Goal: Information Seeking & Learning: Check status

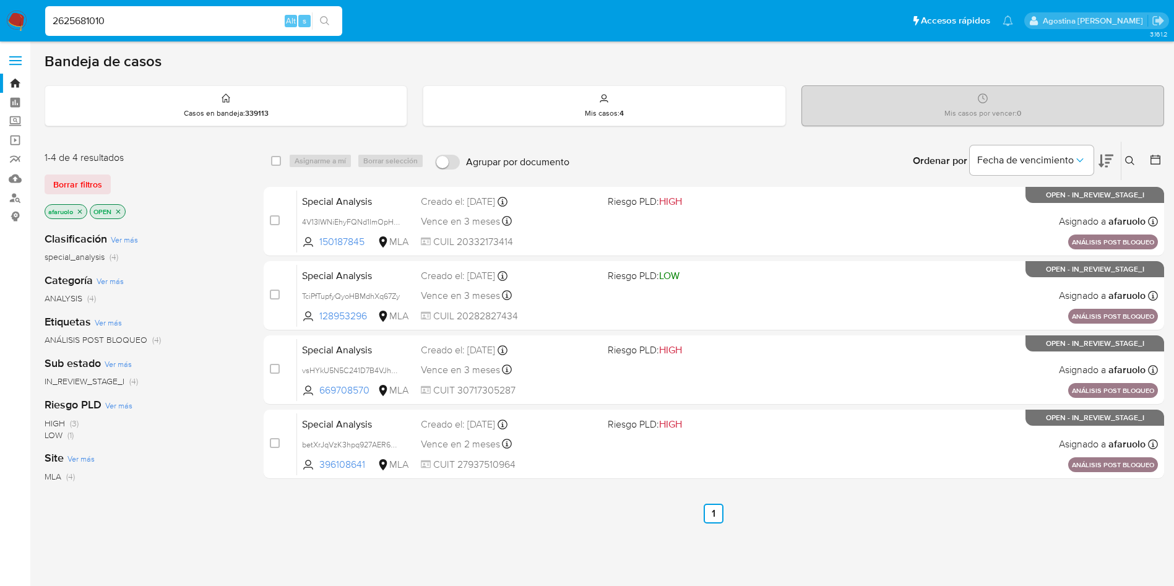
type input "2625681010"
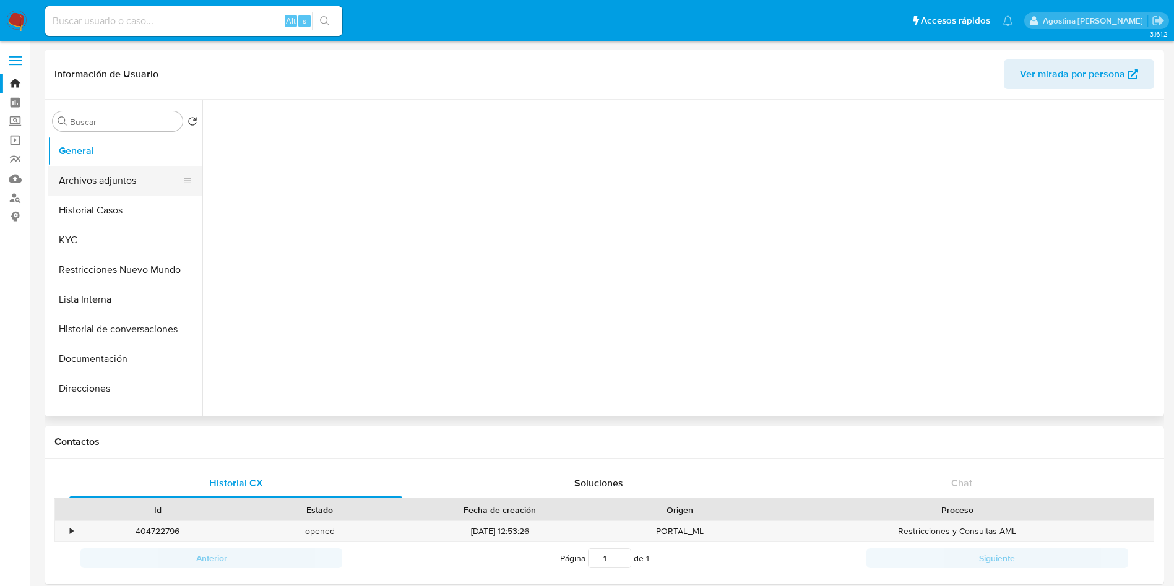
select select "10"
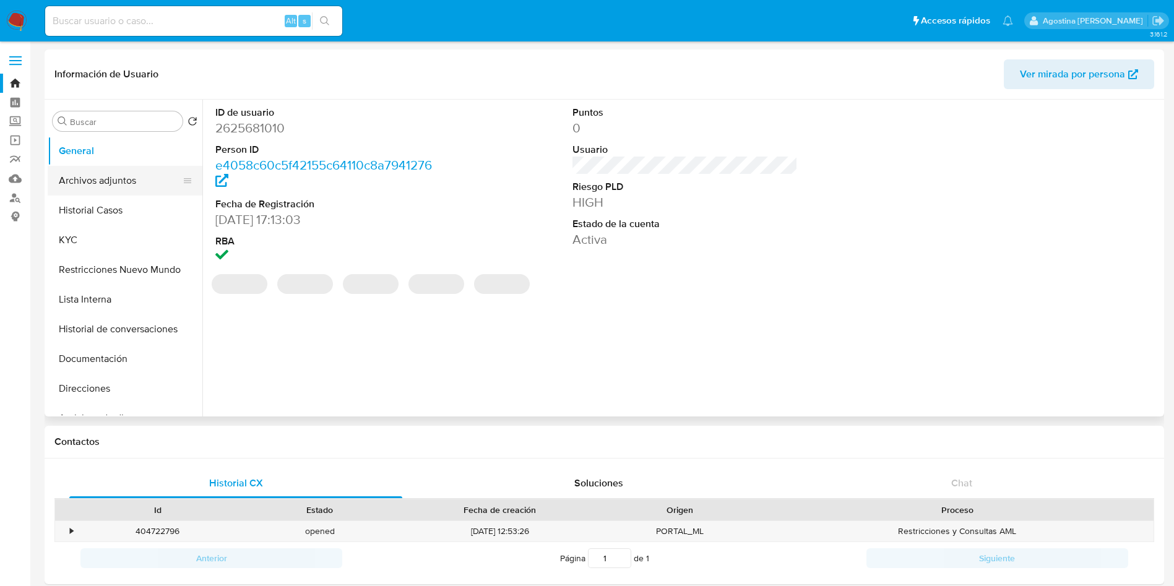
click at [106, 193] on button "Archivos adjuntos" at bounding box center [120, 181] width 145 height 30
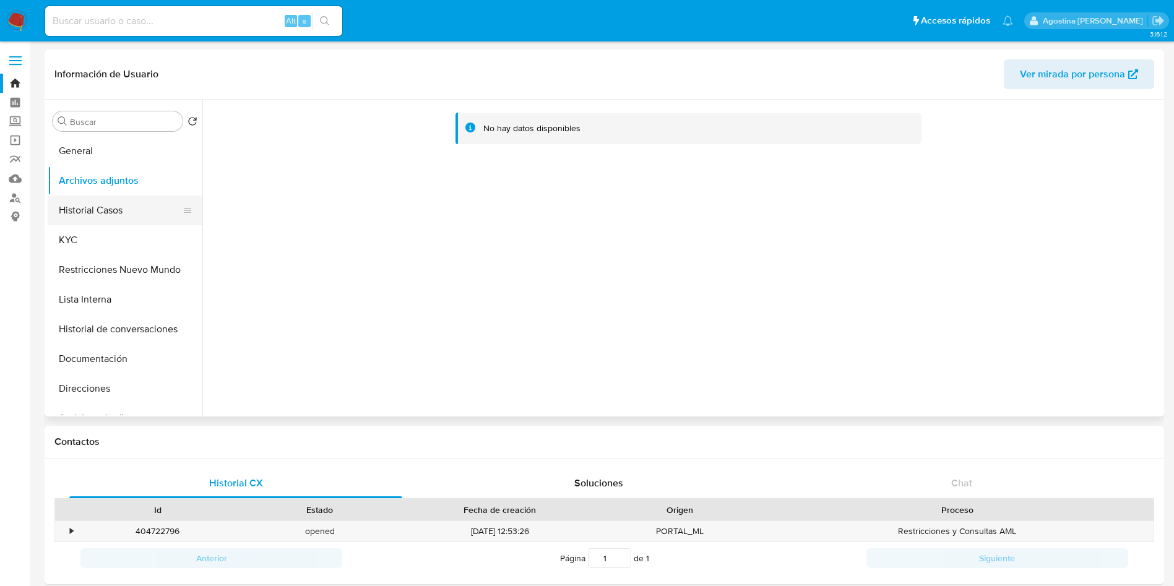
click at [141, 212] on button "Historial Casos" at bounding box center [120, 211] width 145 height 30
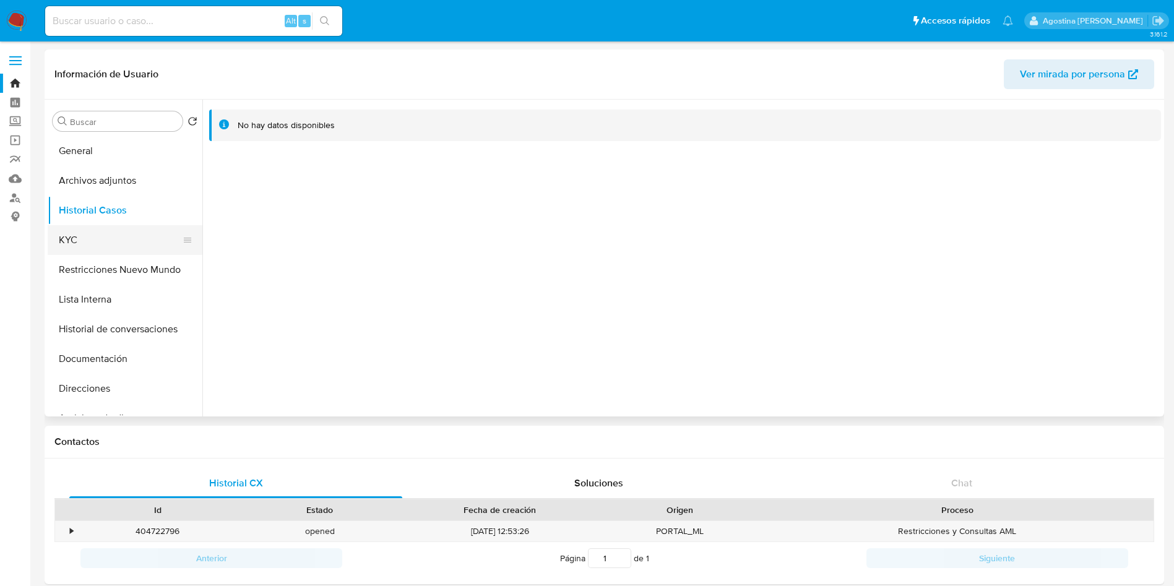
click at [153, 253] on button "KYC" at bounding box center [120, 240] width 145 height 30
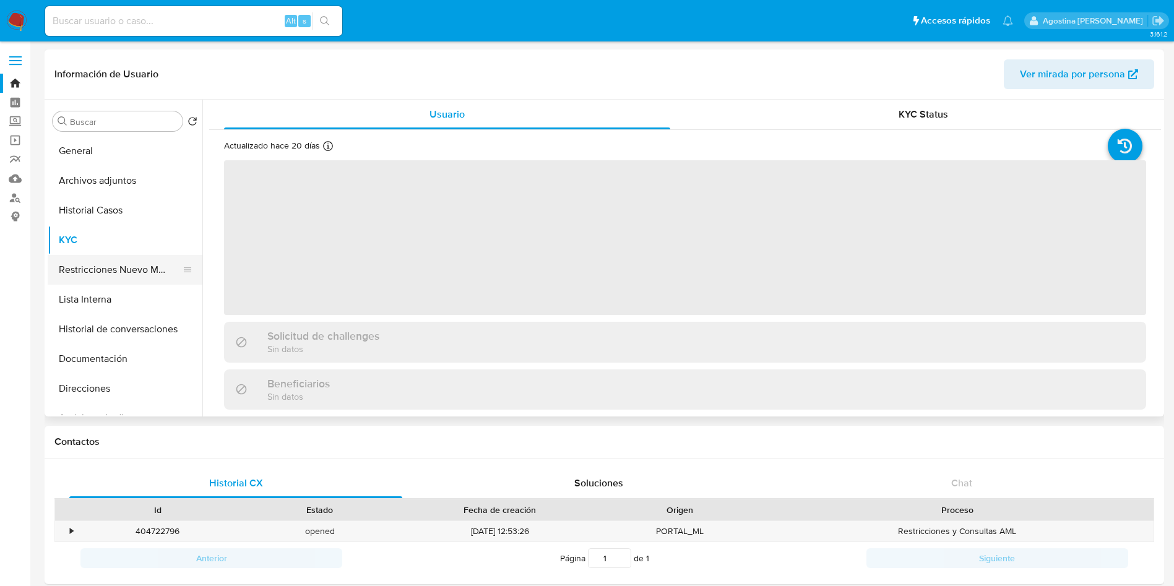
click at [147, 257] on button "Restricciones Nuevo Mundo" at bounding box center [120, 270] width 145 height 30
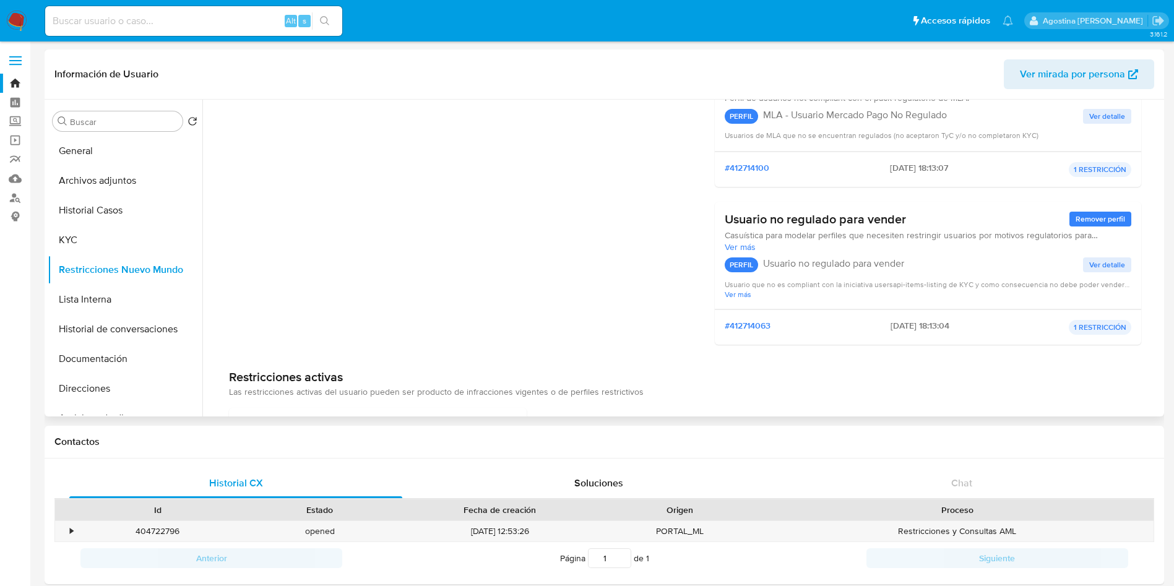
scroll to position [230, 0]
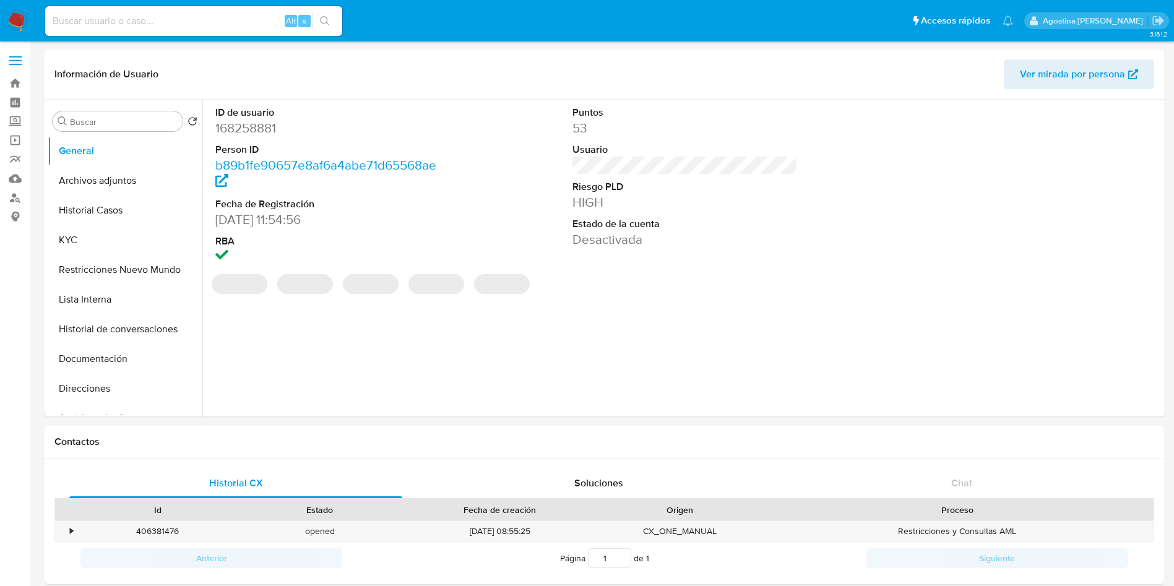
select select "10"
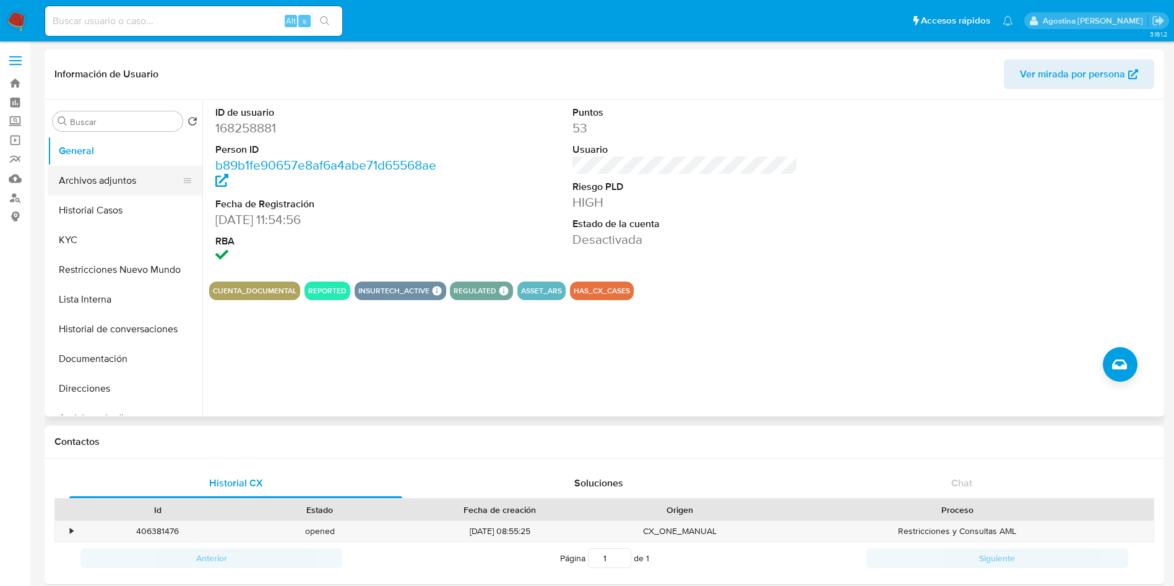
click at [140, 181] on button "Archivos adjuntos" at bounding box center [120, 181] width 145 height 30
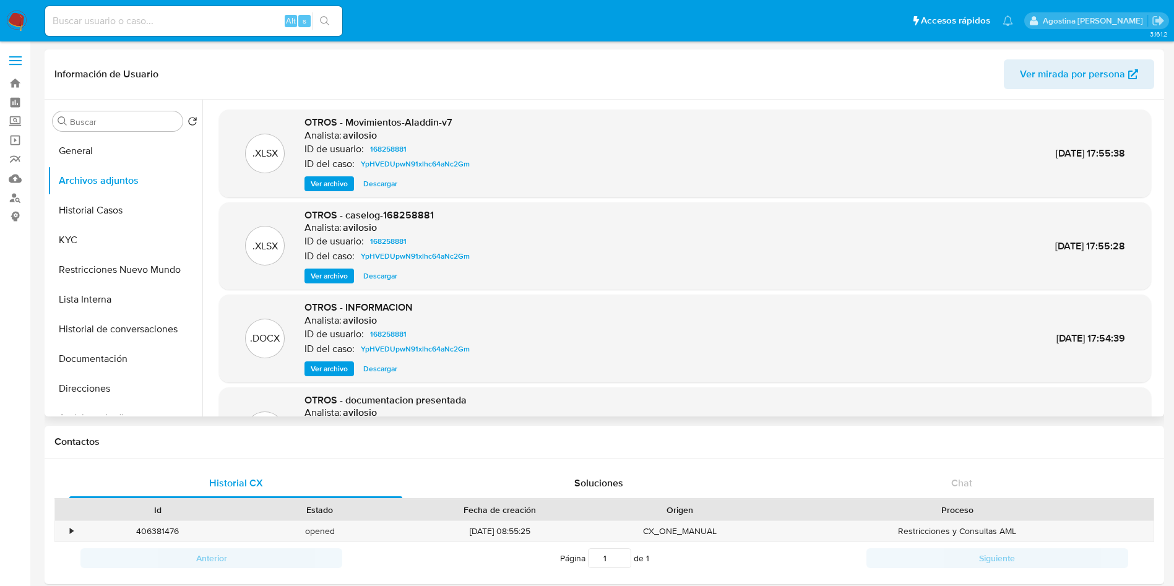
click at [340, 282] on span "Ver archivo" at bounding box center [329, 276] width 37 height 12
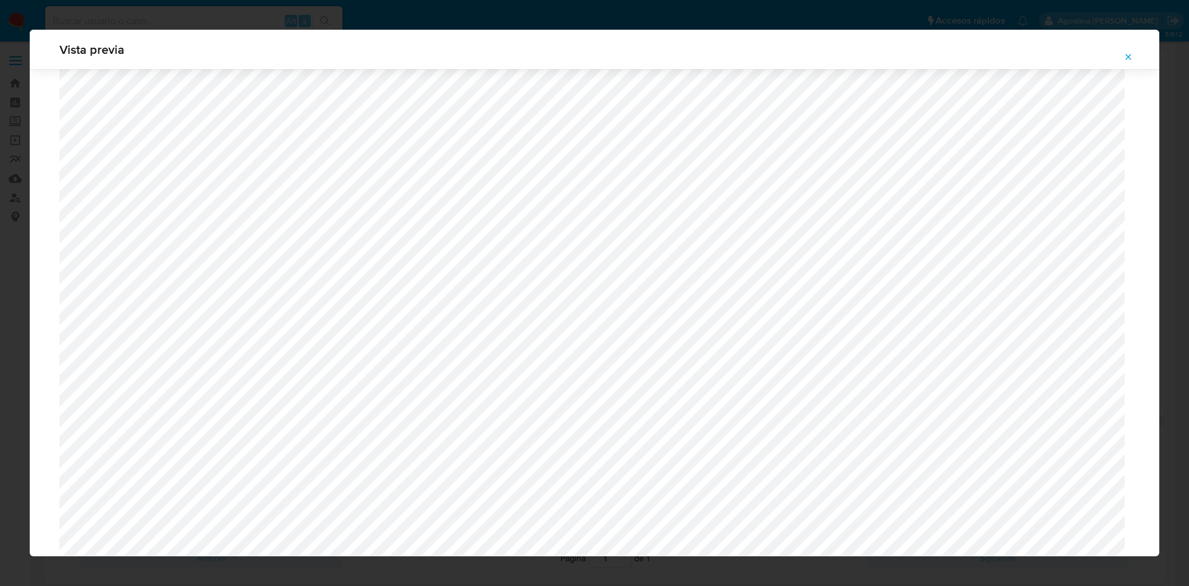
scroll to position [718, 0]
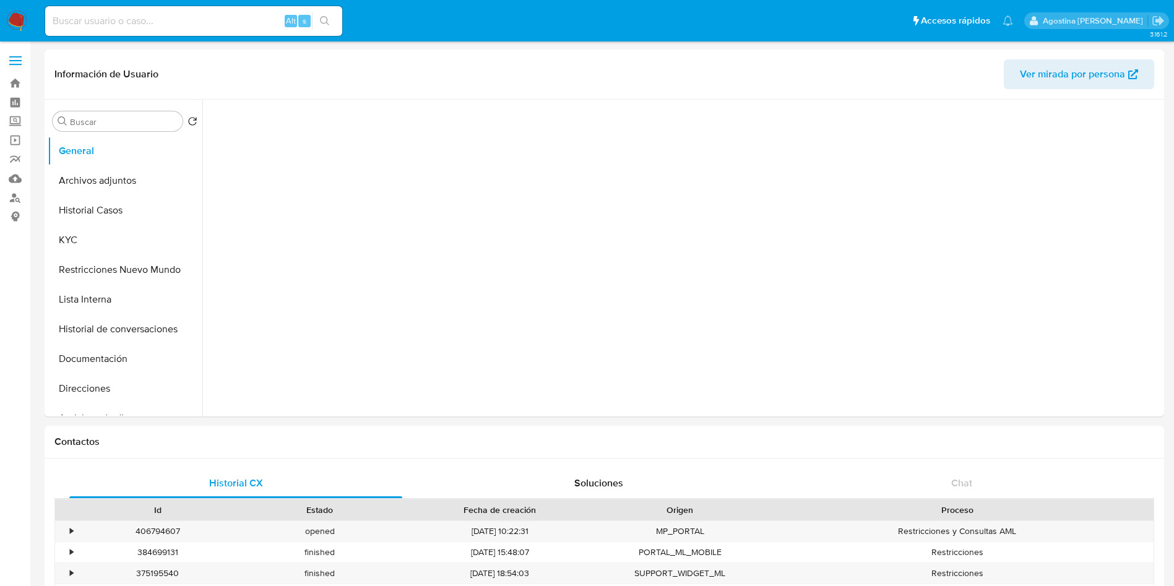
select select "10"
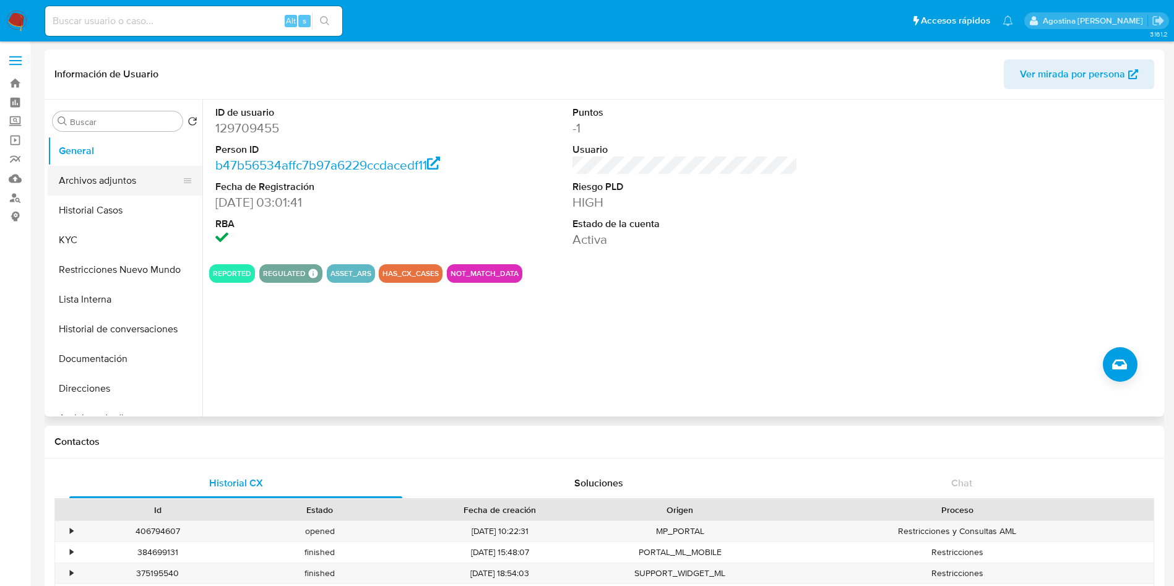
click at [118, 172] on button "Archivos adjuntos" at bounding box center [120, 181] width 145 height 30
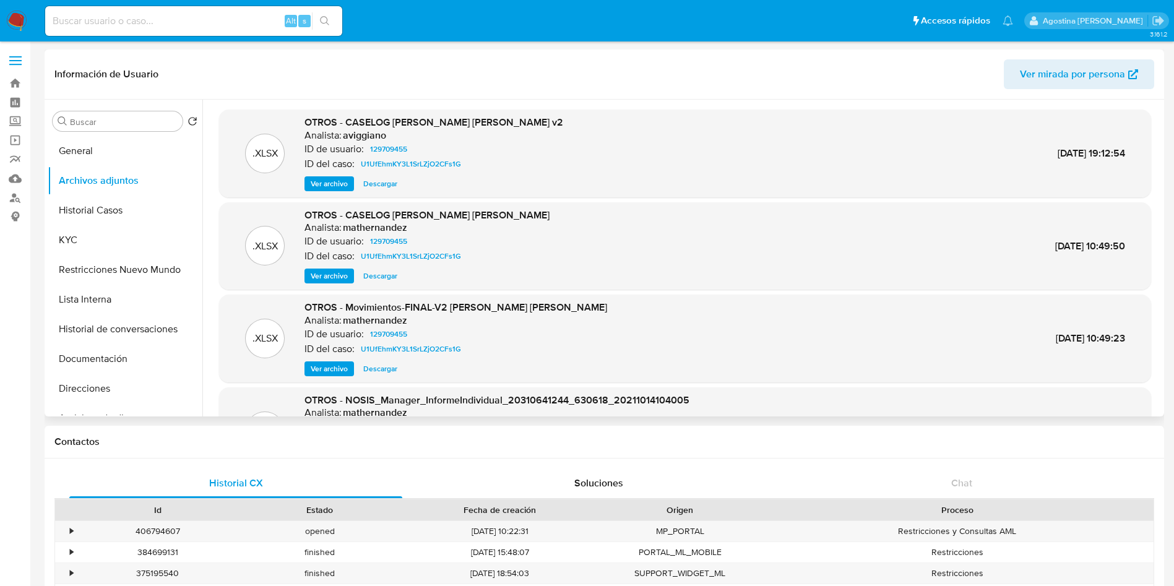
click at [329, 178] on span "Ver archivo" at bounding box center [329, 184] width 37 height 12
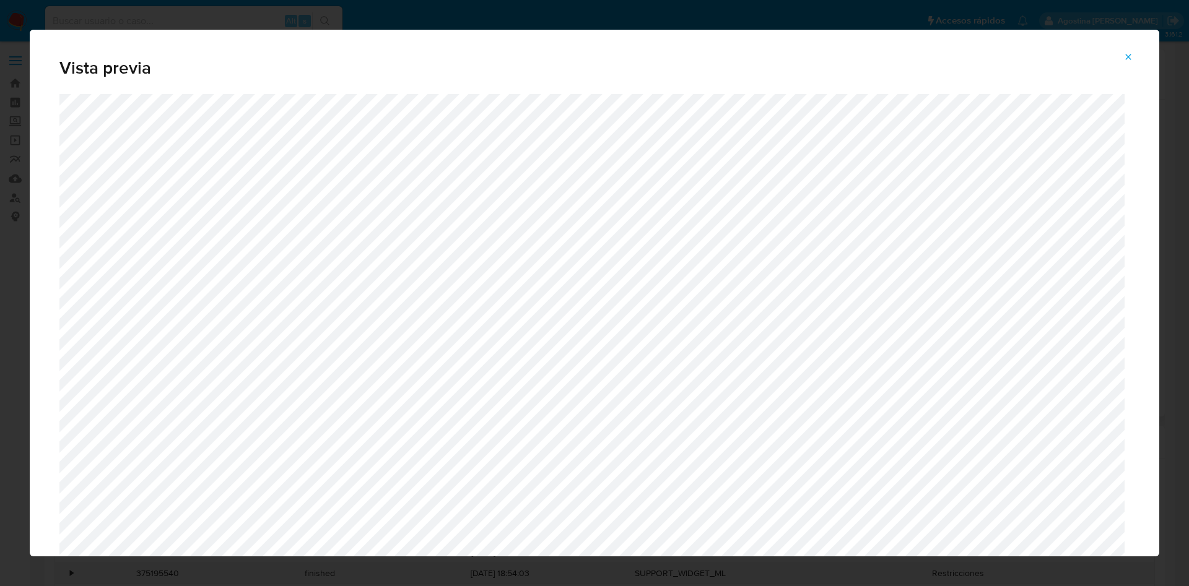
click at [1131, 57] on icon "Attachment preview" at bounding box center [1128, 57] width 10 height 10
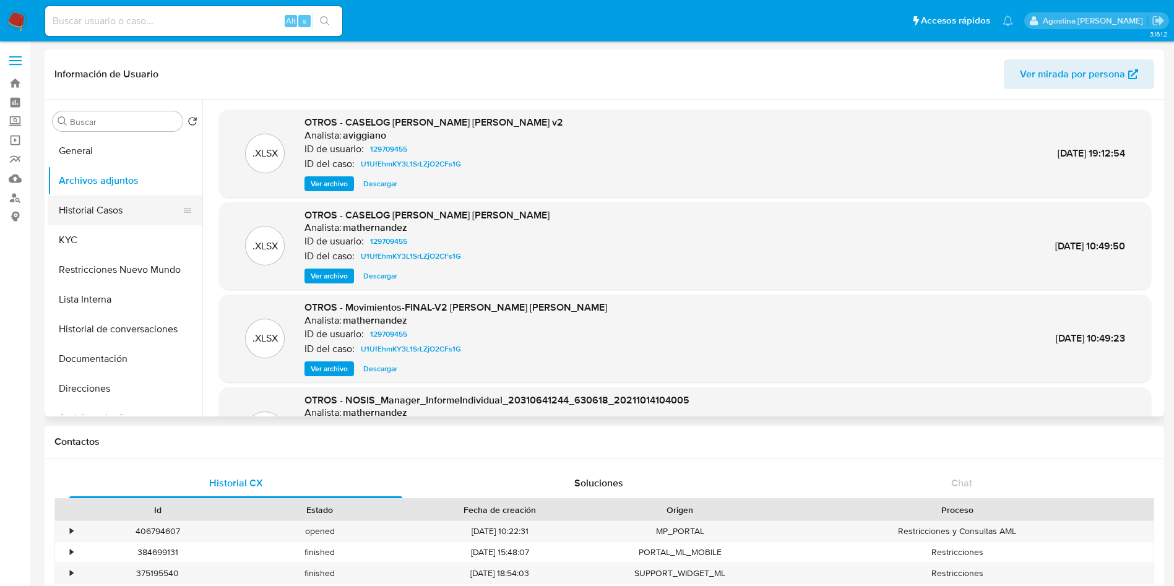
click at [114, 212] on button "Historial Casos" at bounding box center [120, 211] width 145 height 30
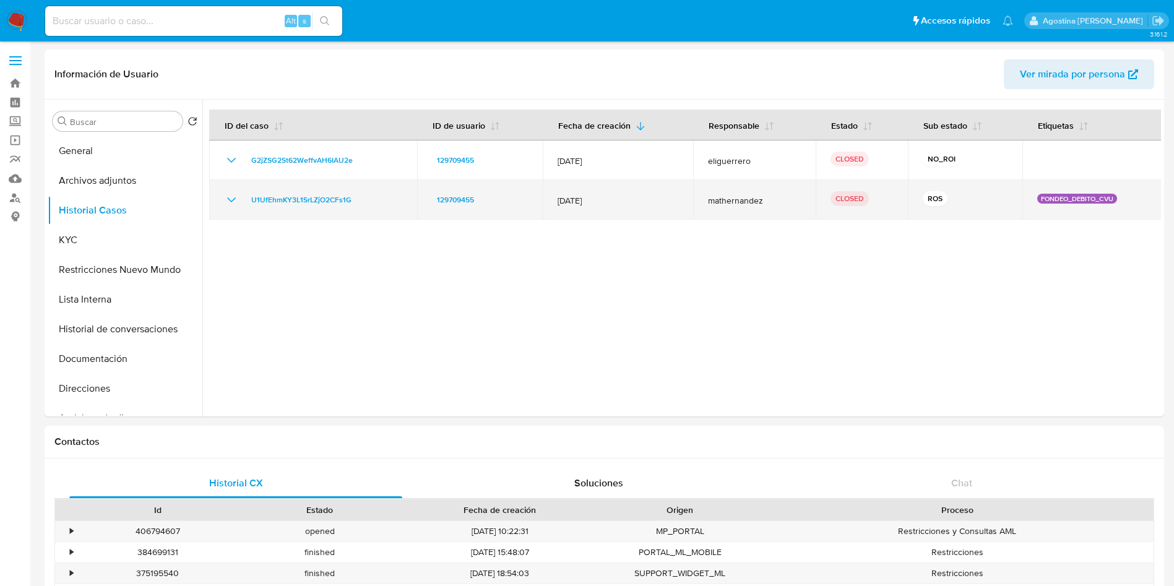
click at [232, 204] on icon "Mostrar/Ocultar" at bounding box center [231, 200] width 15 height 15
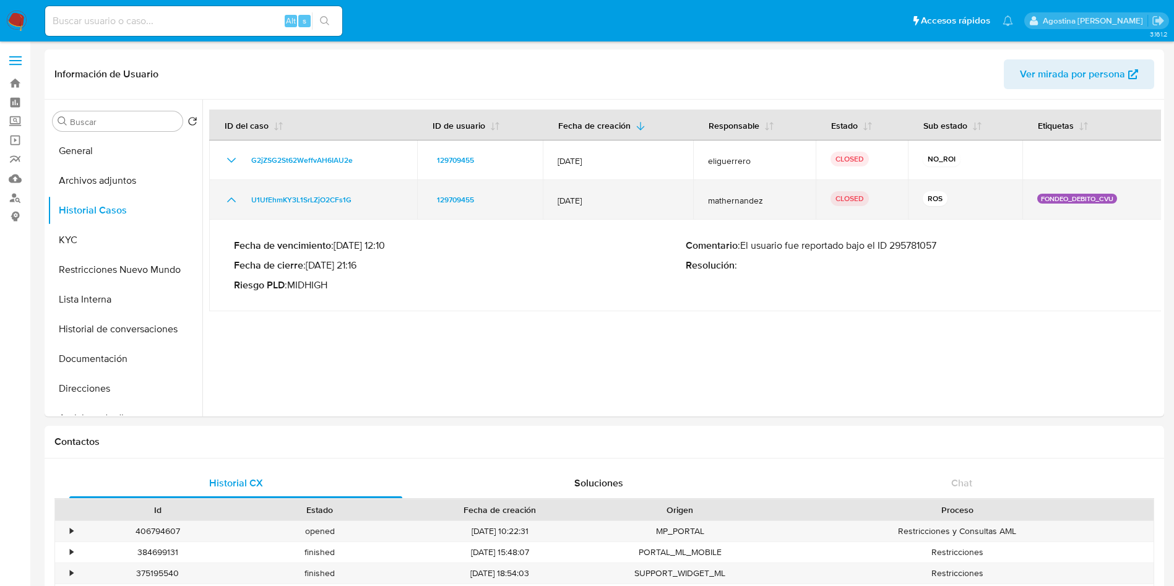
click at [232, 204] on icon "Mostrar/Ocultar" at bounding box center [231, 200] width 15 height 15
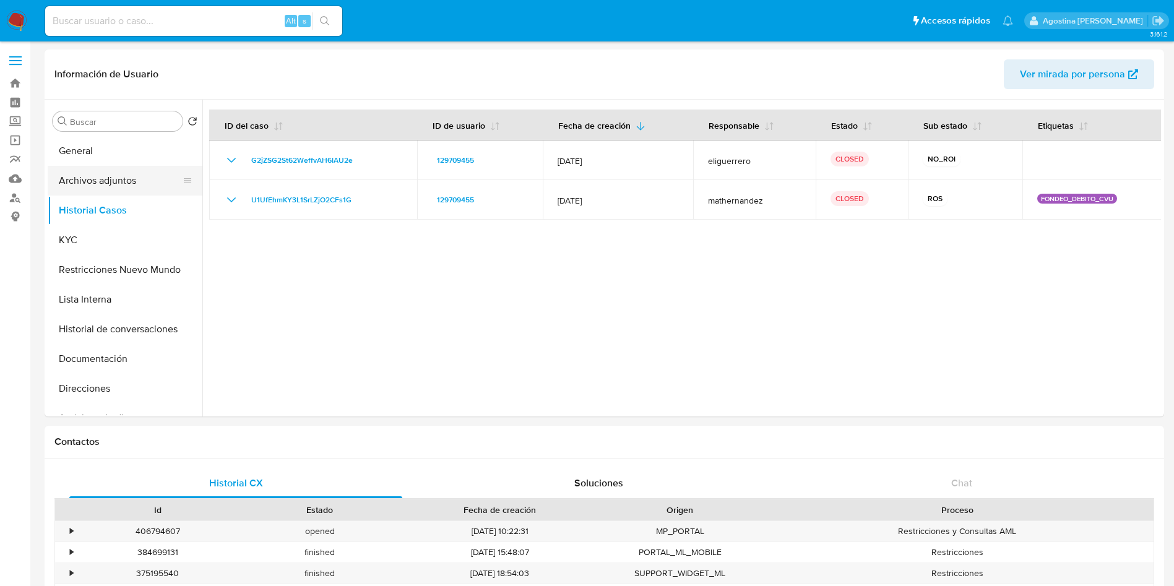
click at [82, 186] on button "Archivos adjuntos" at bounding box center [120, 181] width 145 height 30
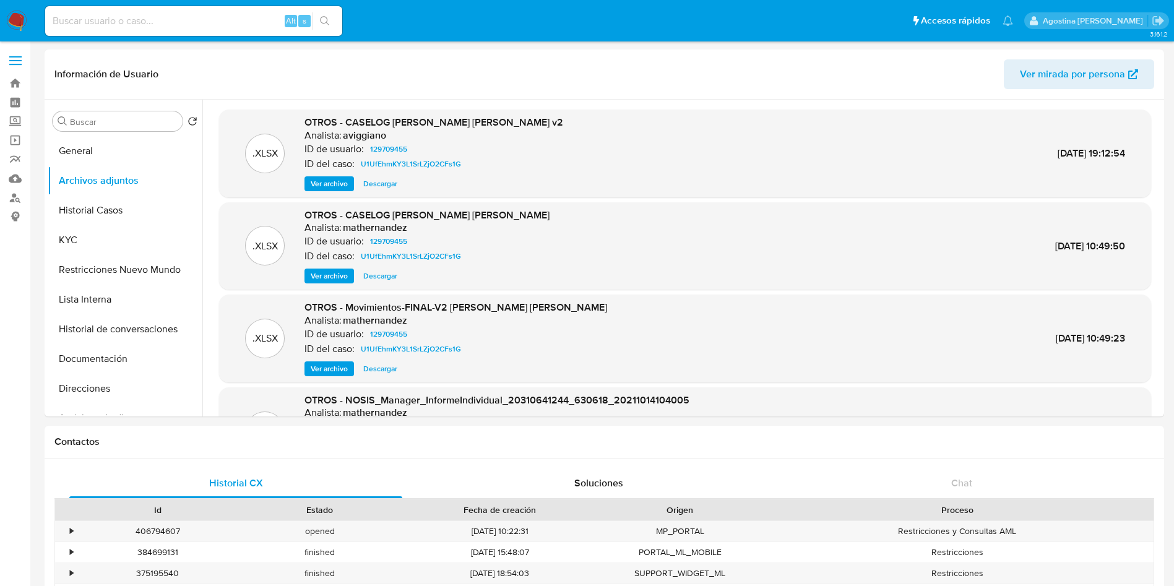
click at [318, 271] on span "Ver archivo" at bounding box center [329, 276] width 37 height 12
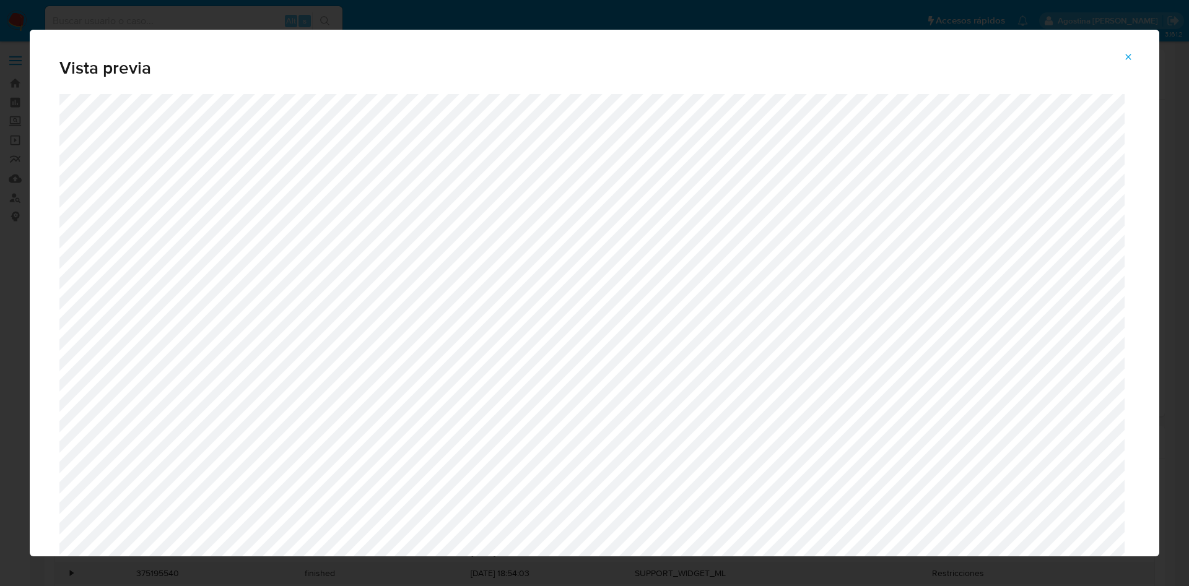
click at [1127, 53] on icon "Attachment preview" at bounding box center [1128, 57] width 10 height 10
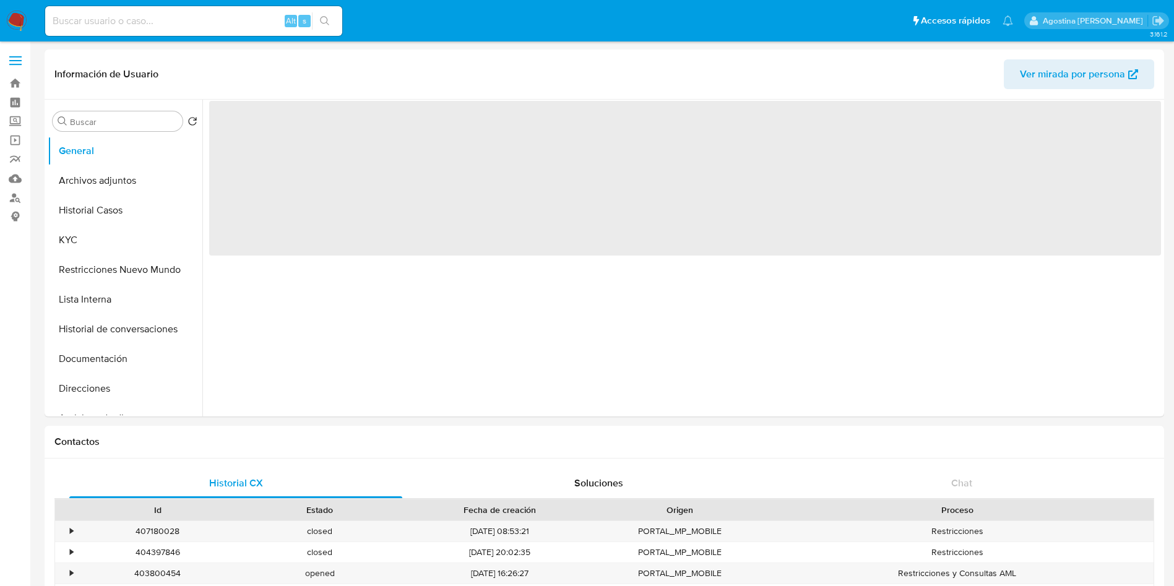
select select "10"
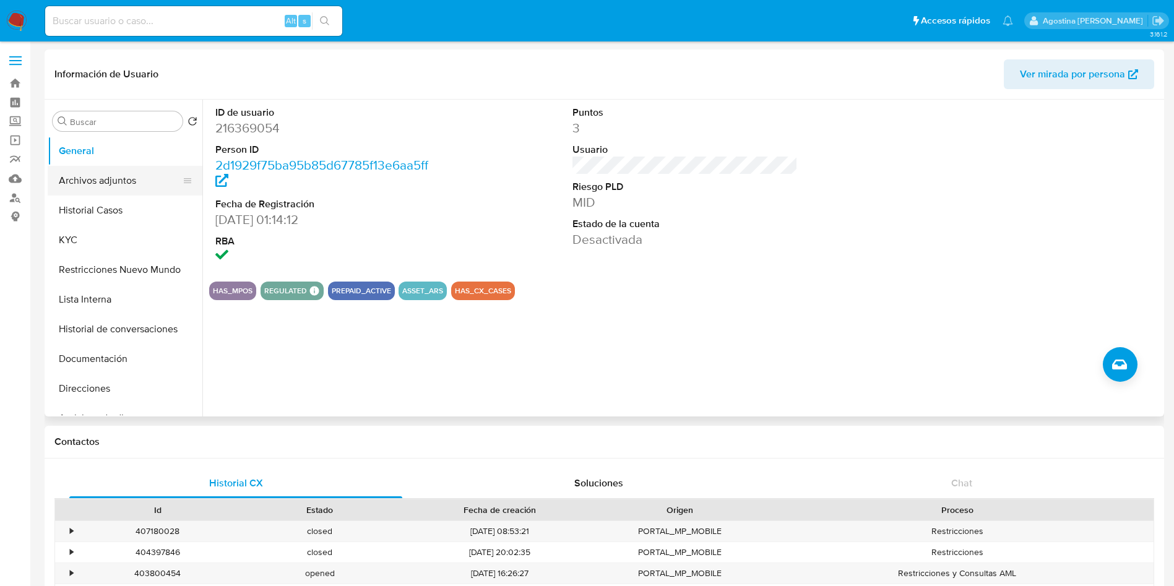
click at [146, 174] on button "Archivos adjuntos" at bounding box center [120, 181] width 145 height 30
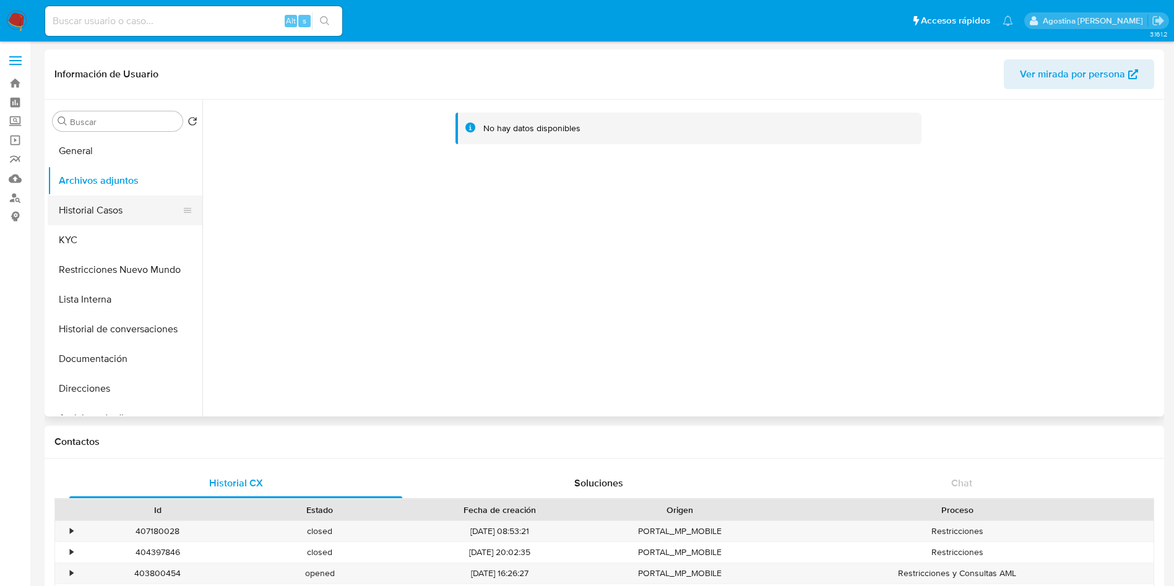
click at [132, 201] on button "Historial Casos" at bounding box center [120, 211] width 145 height 30
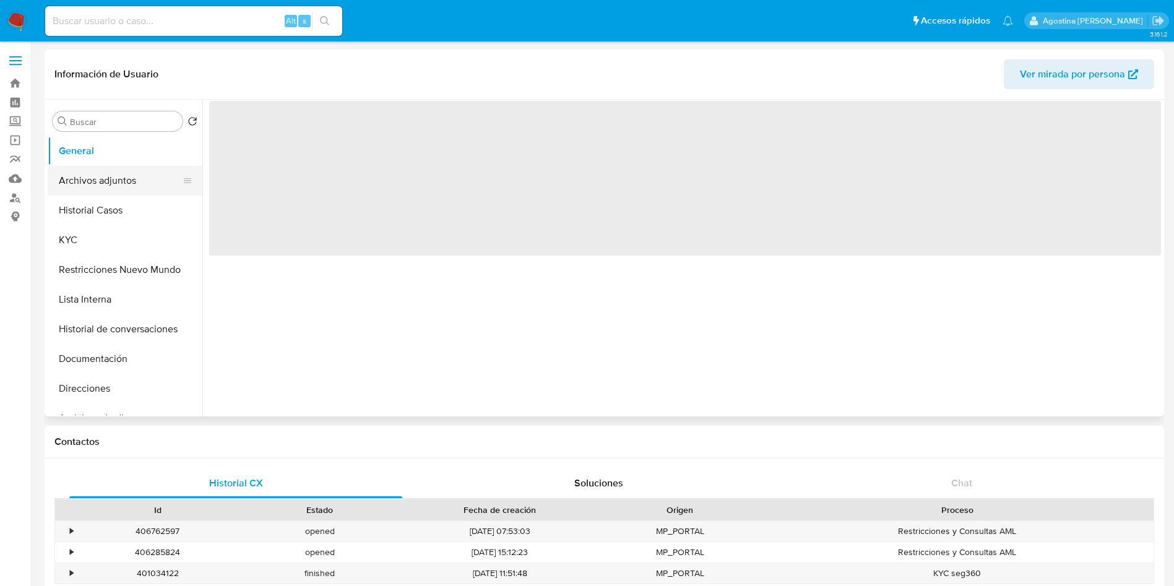
select select "10"
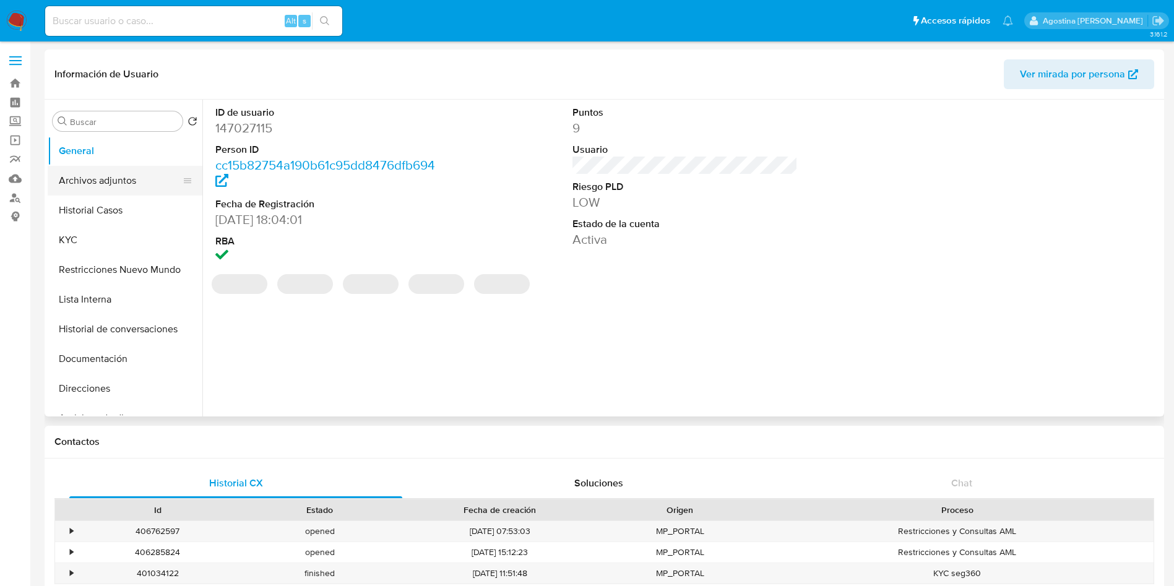
click at [129, 177] on button "Archivos adjuntos" at bounding box center [120, 181] width 145 height 30
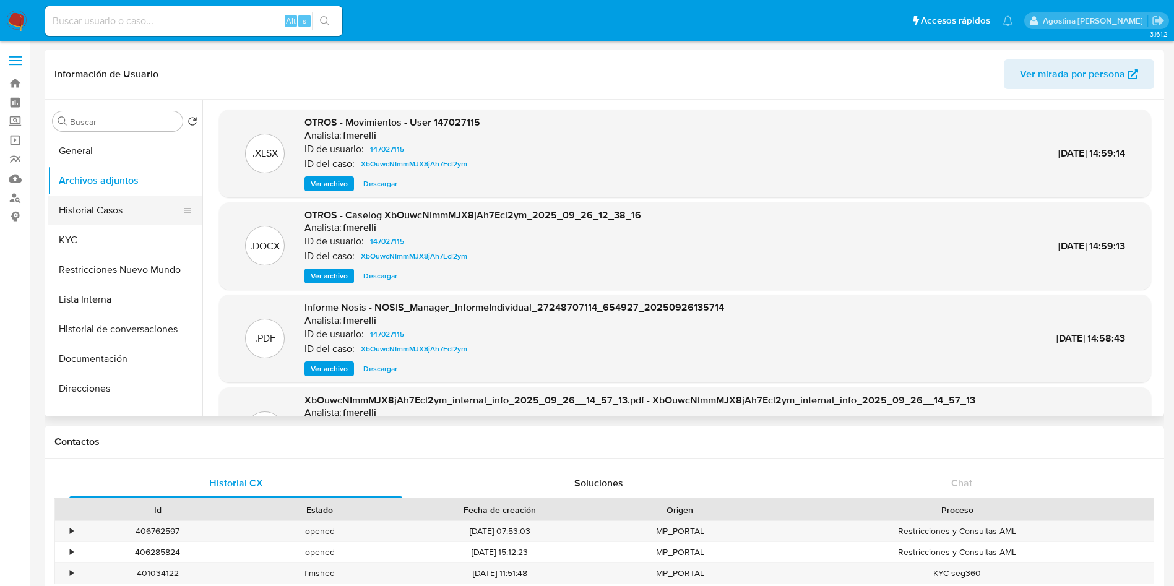
click at [132, 211] on button "Historial Casos" at bounding box center [120, 211] width 145 height 30
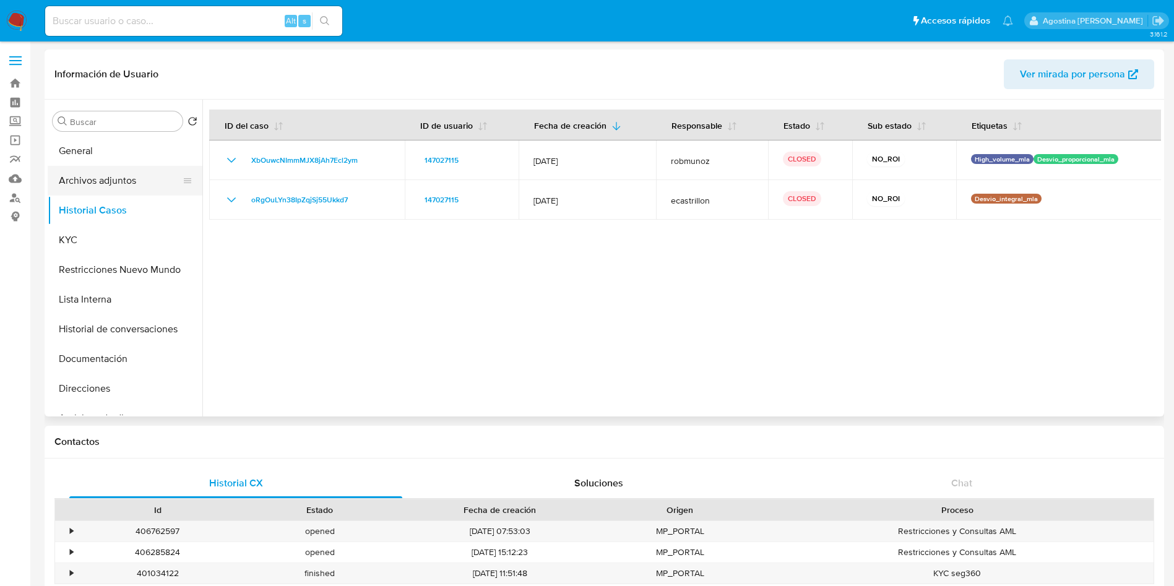
click at [98, 188] on button "Archivos adjuntos" at bounding box center [120, 181] width 145 height 30
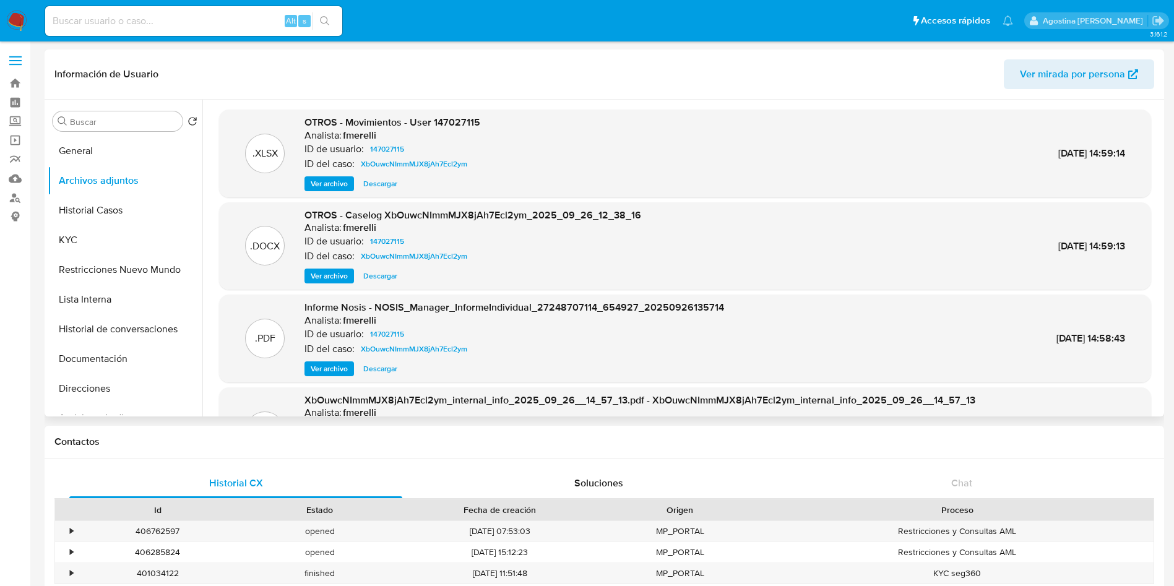
click at [339, 276] on span "Ver archivo" at bounding box center [329, 276] width 37 height 12
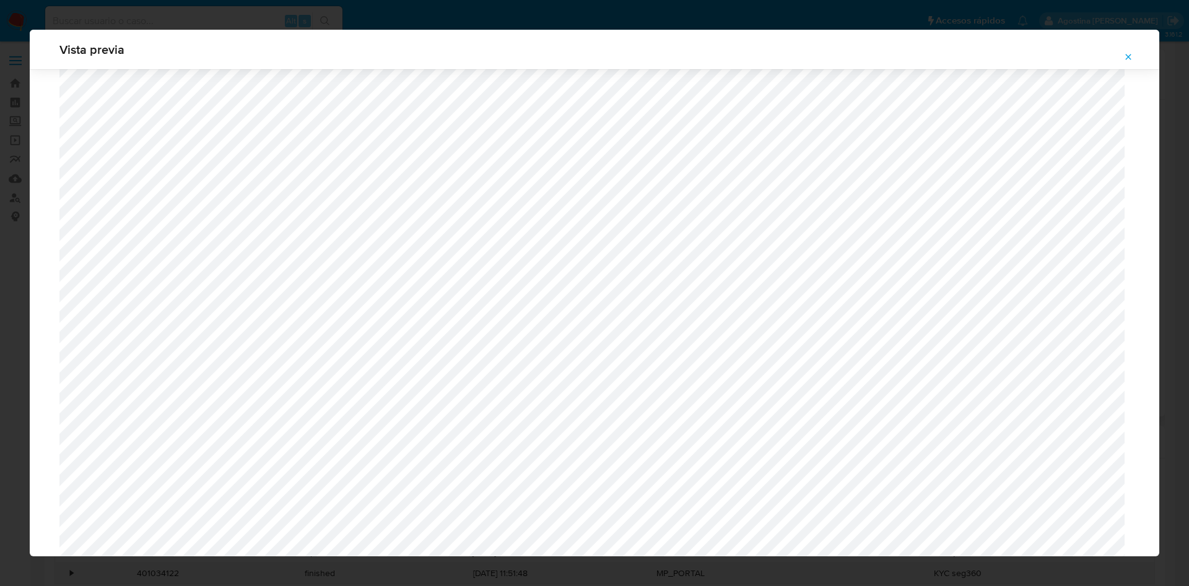
scroll to position [904, 0]
click at [1122, 59] on button "Attachment preview" at bounding box center [1127, 57] width 27 height 20
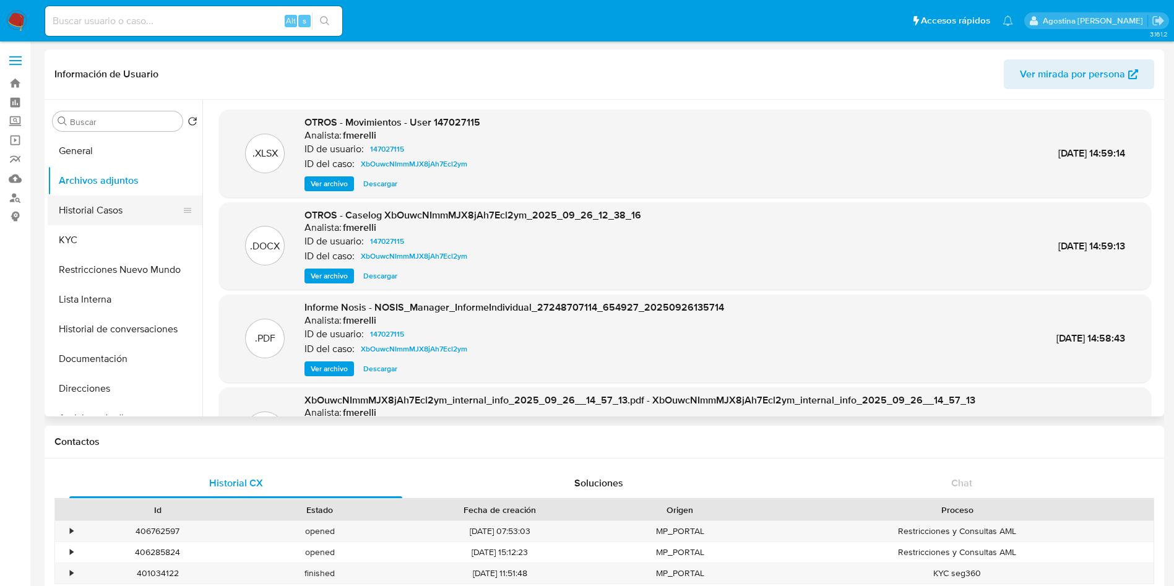
click at [133, 200] on button "Historial Casos" at bounding box center [120, 211] width 145 height 30
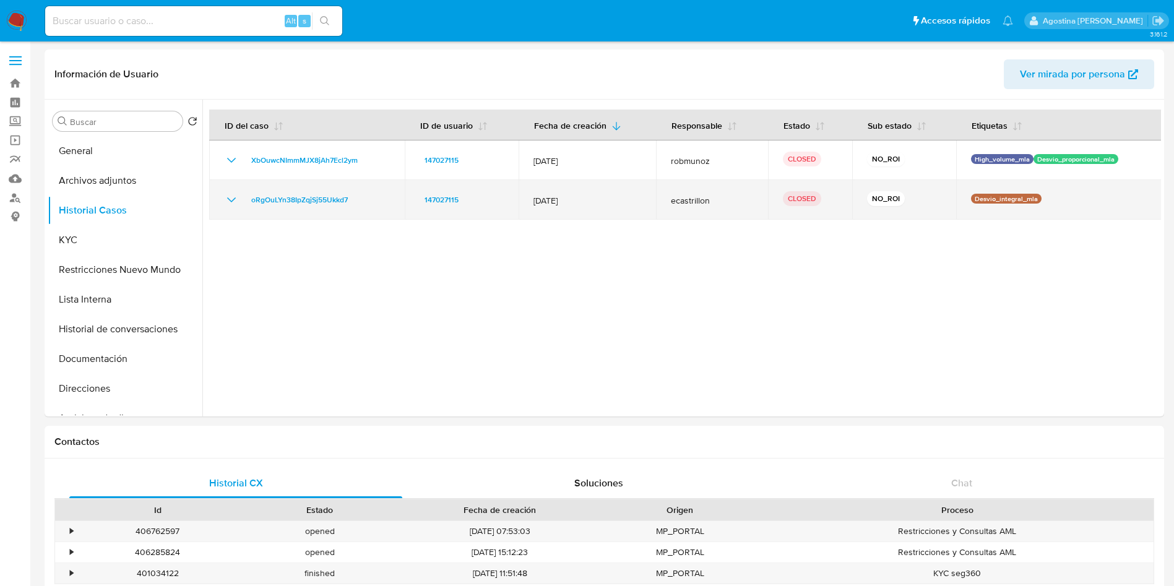
click at [233, 197] on icon "Mostrar/Ocultar" at bounding box center [231, 200] width 15 height 15
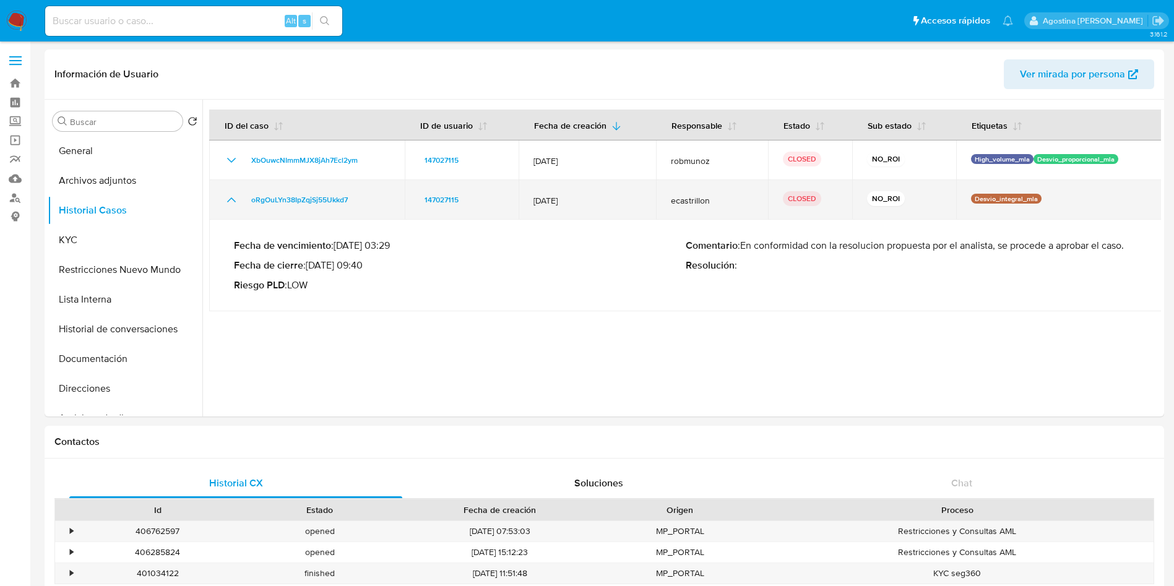
click at [233, 197] on icon "Mostrar/Ocultar" at bounding box center [231, 200] width 15 height 15
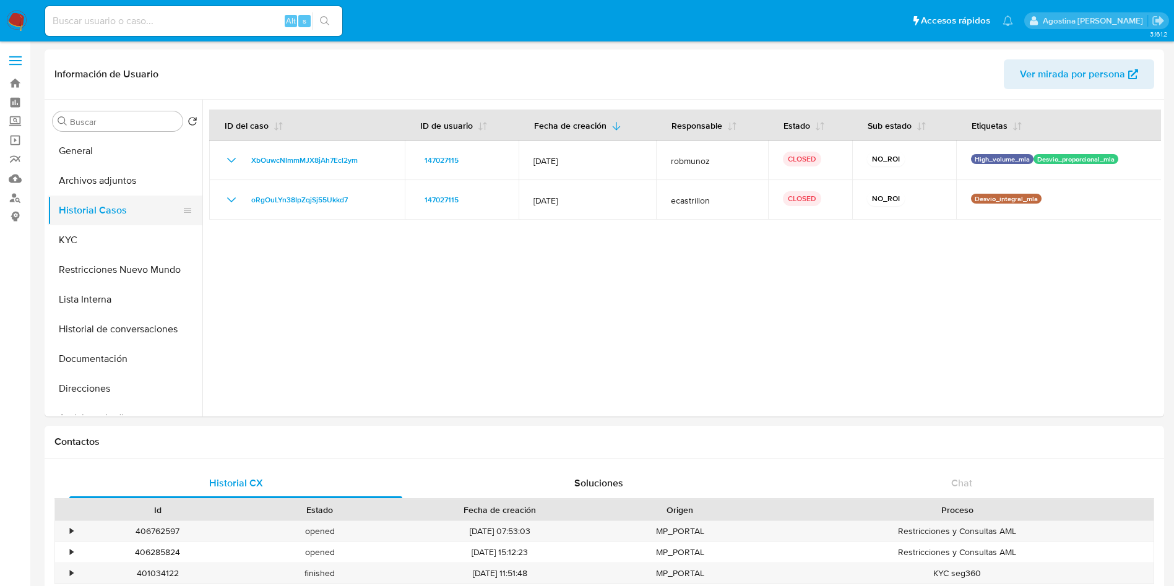
click at [119, 196] on button "Historial Casos" at bounding box center [120, 211] width 145 height 30
click at [130, 189] on button "Archivos adjuntos" at bounding box center [120, 181] width 145 height 30
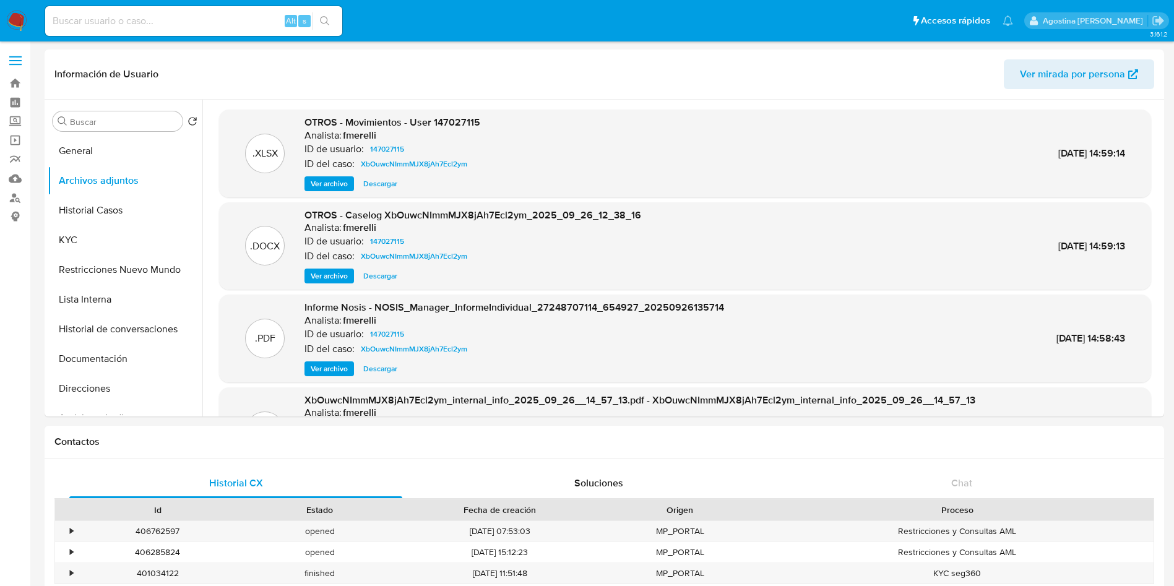
click at [335, 279] on span "Ver archivo" at bounding box center [329, 276] width 37 height 12
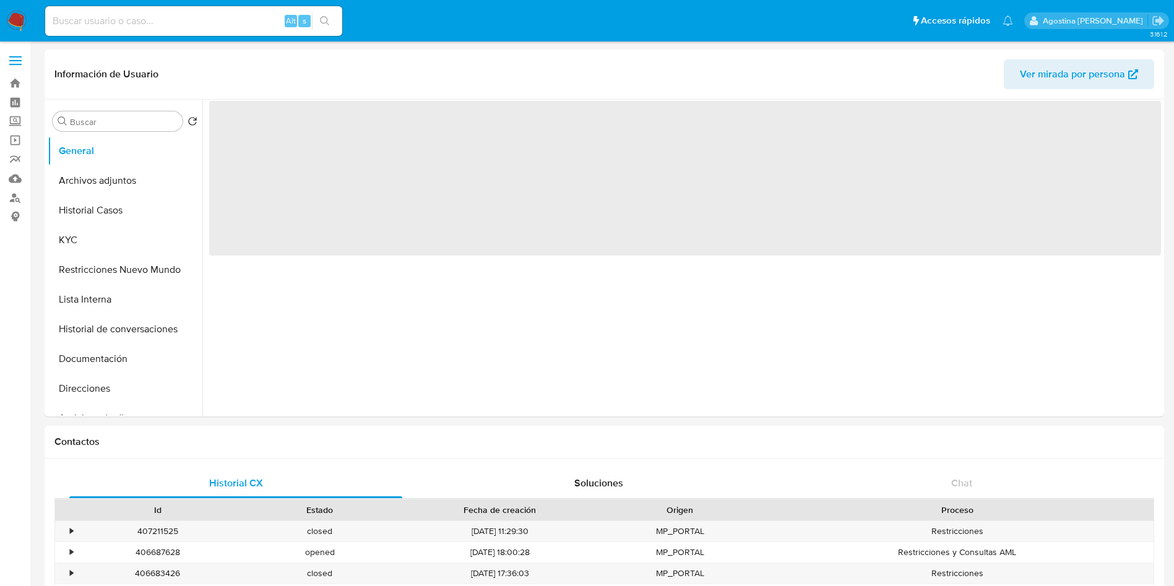
select select "10"
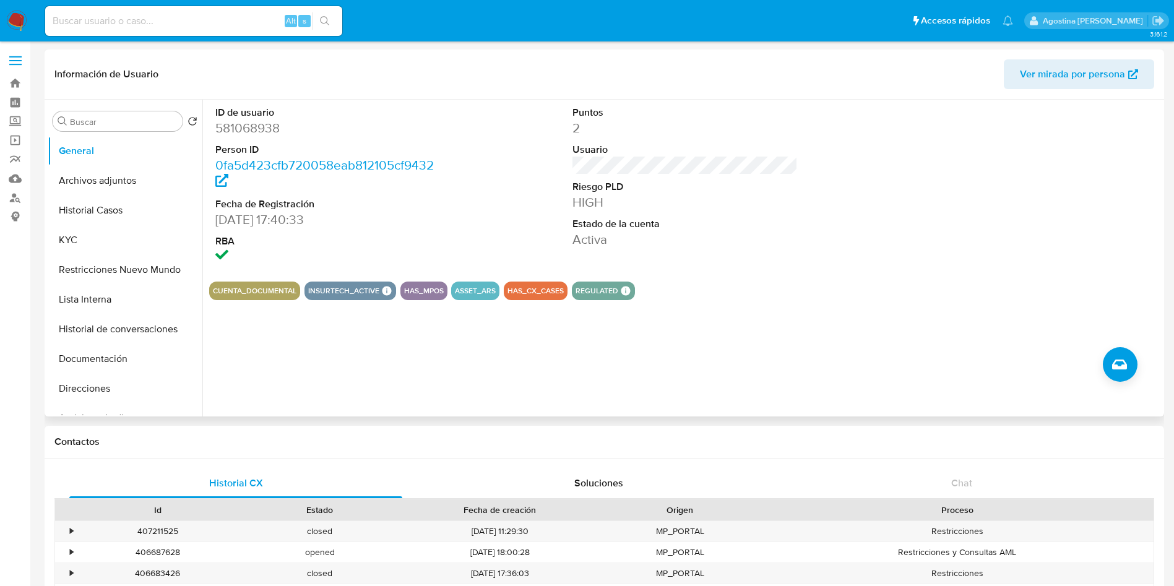
click at [95, 181] on button "Archivos adjuntos" at bounding box center [125, 181] width 155 height 30
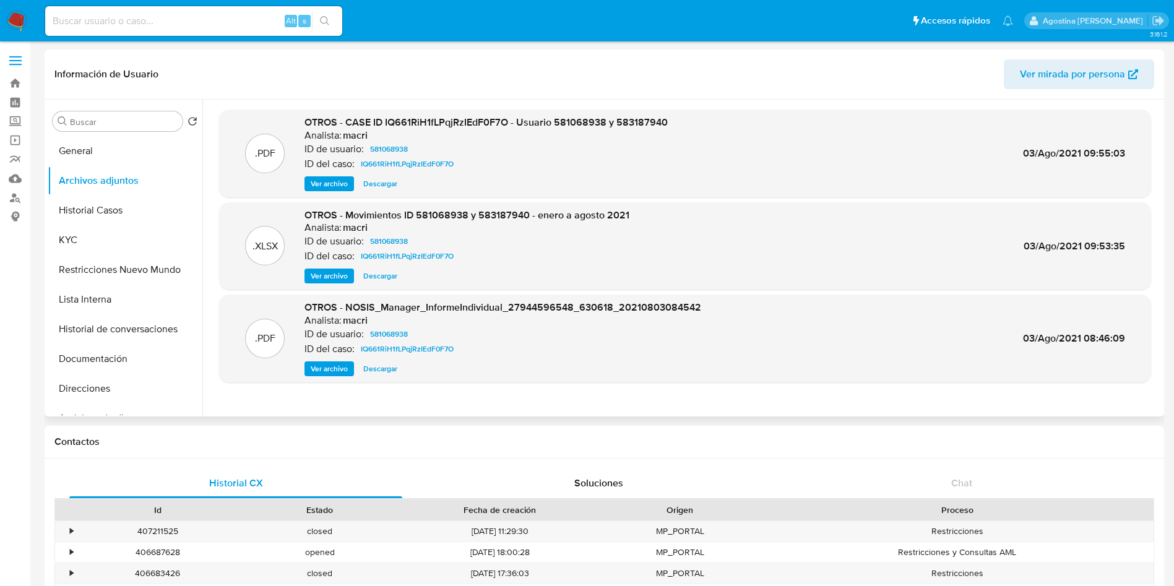
click at [334, 184] on span "Ver archivo" at bounding box center [329, 184] width 37 height 12
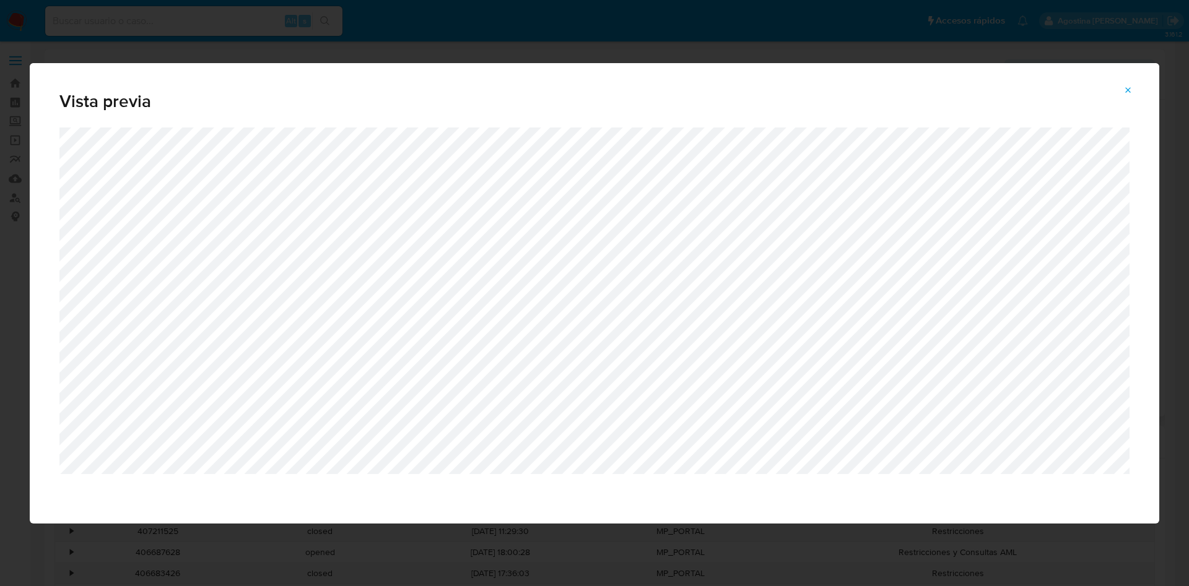
click at [1124, 87] on icon "Attachment preview" at bounding box center [1128, 90] width 10 height 10
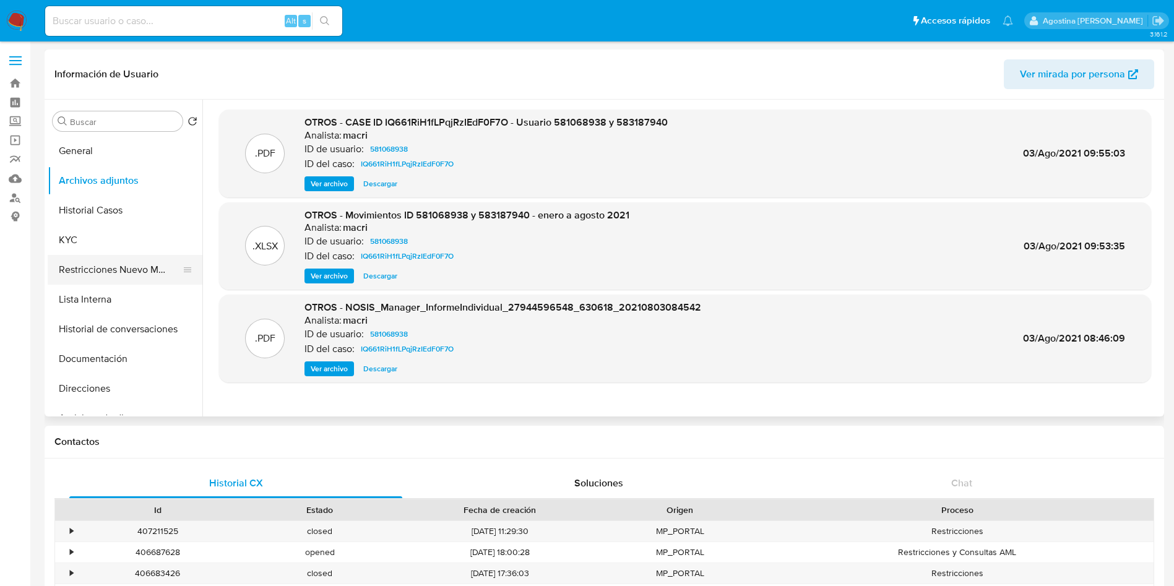
click at [139, 271] on button "Restricciones Nuevo Mundo" at bounding box center [120, 270] width 145 height 30
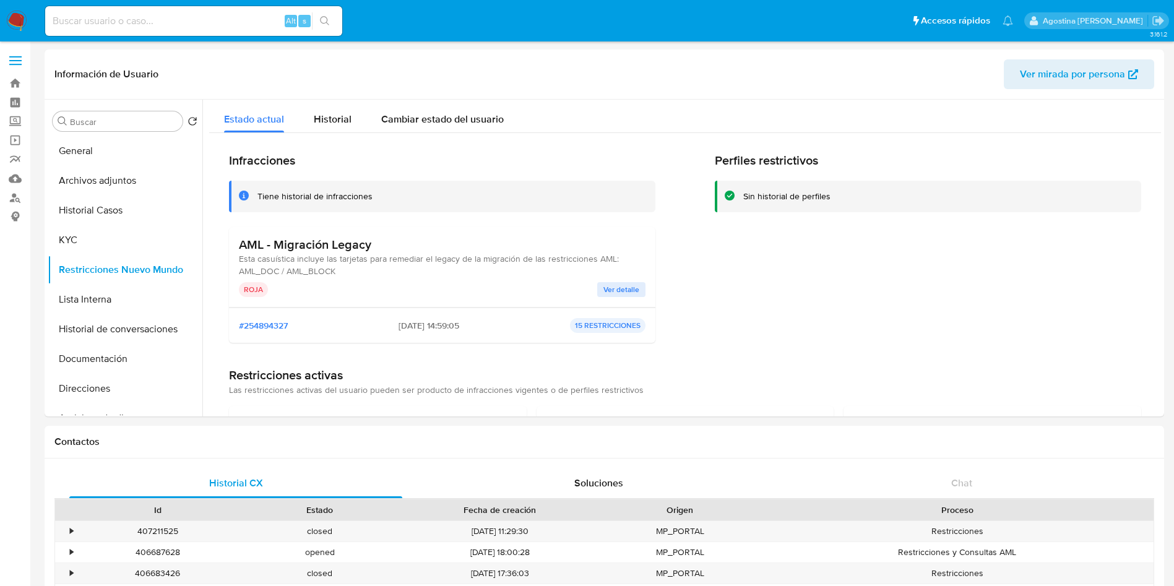
click at [611, 291] on span "Ver detalle" at bounding box center [622, 290] width 36 height 12
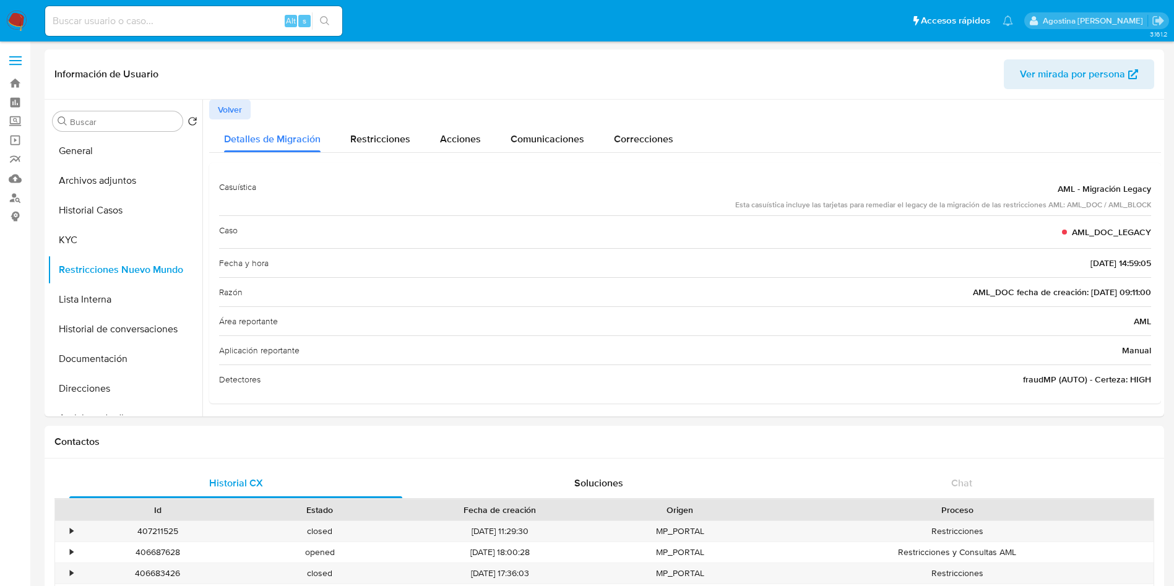
scroll to position [3, 0]
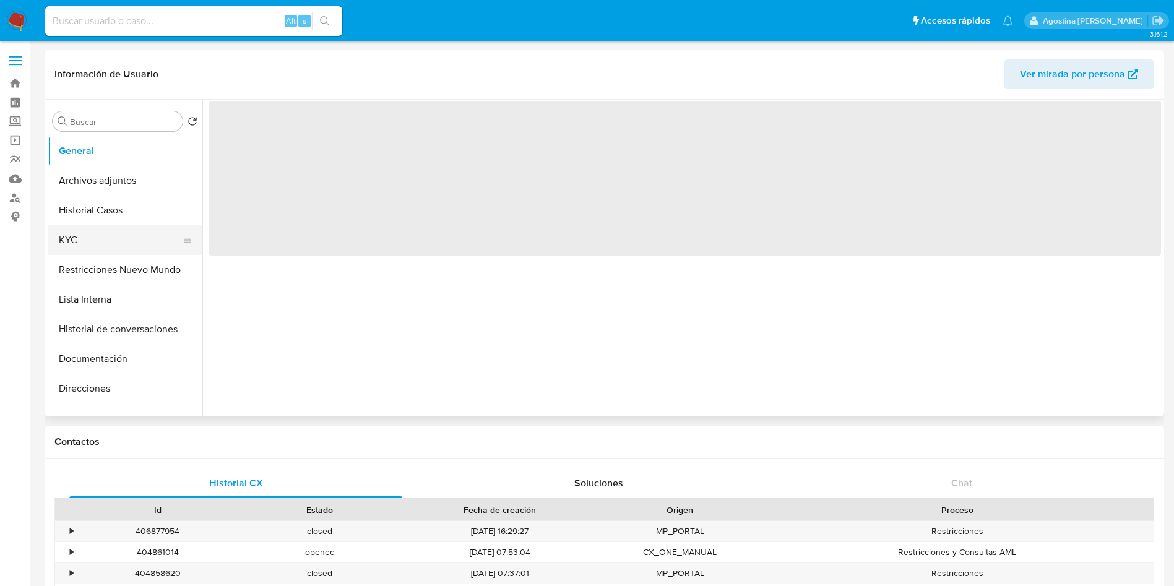
select select "10"
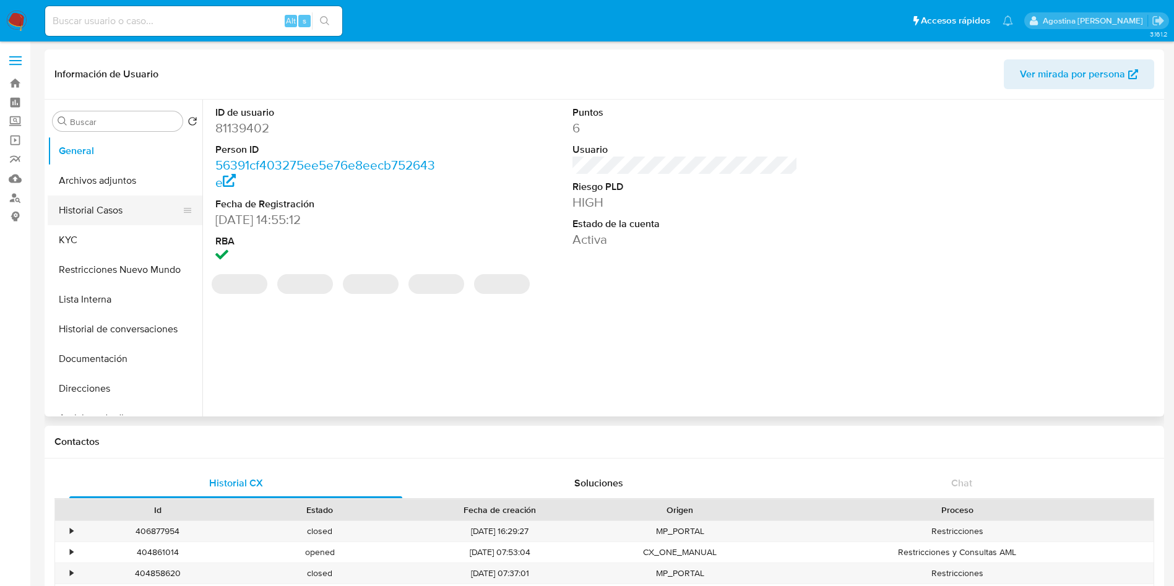
click at [148, 200] on button "Historial Casos" at bounding box center [120, 211] width 145 height 30
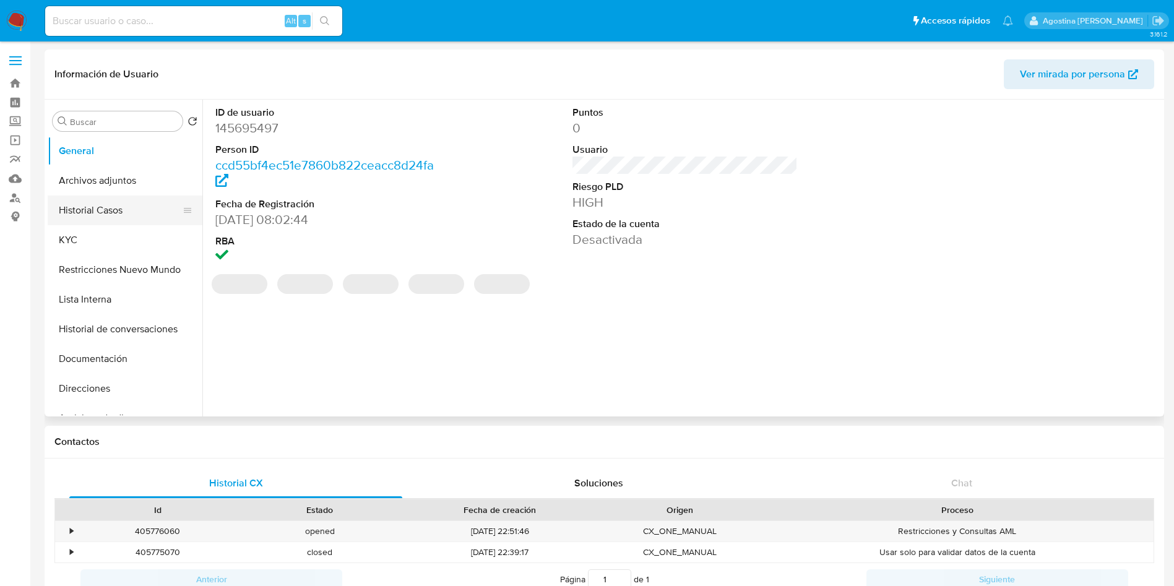
select select "10"
click at [111, 206] on button "Historial Casos" at bounding box center [120, 211] width 145 height 30
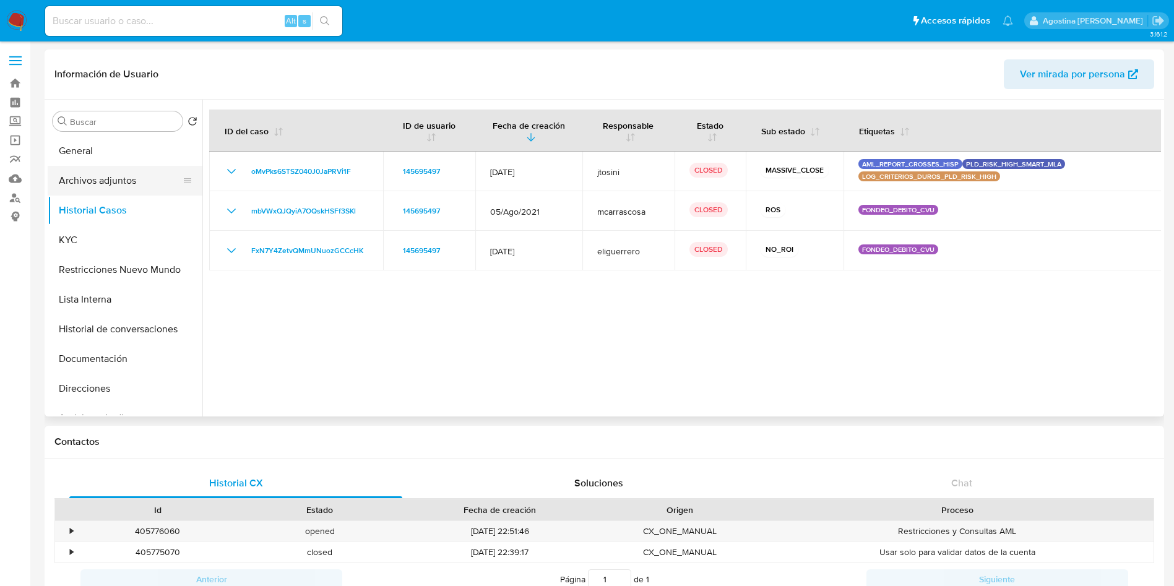
click at [136, 174] on button "Archivos adjuntos" at bounding box center [120, 181] width 145 height 30
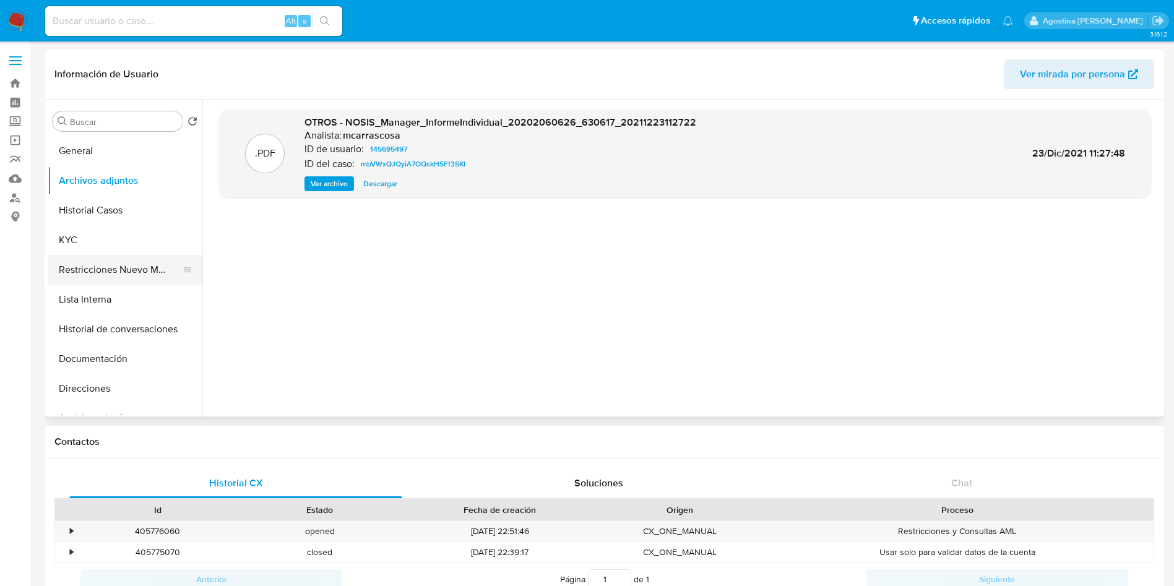
click at [92, 265] on button "Restricciones Nuevo Mundo" at bounding box center [120, 270] width 145 height 30
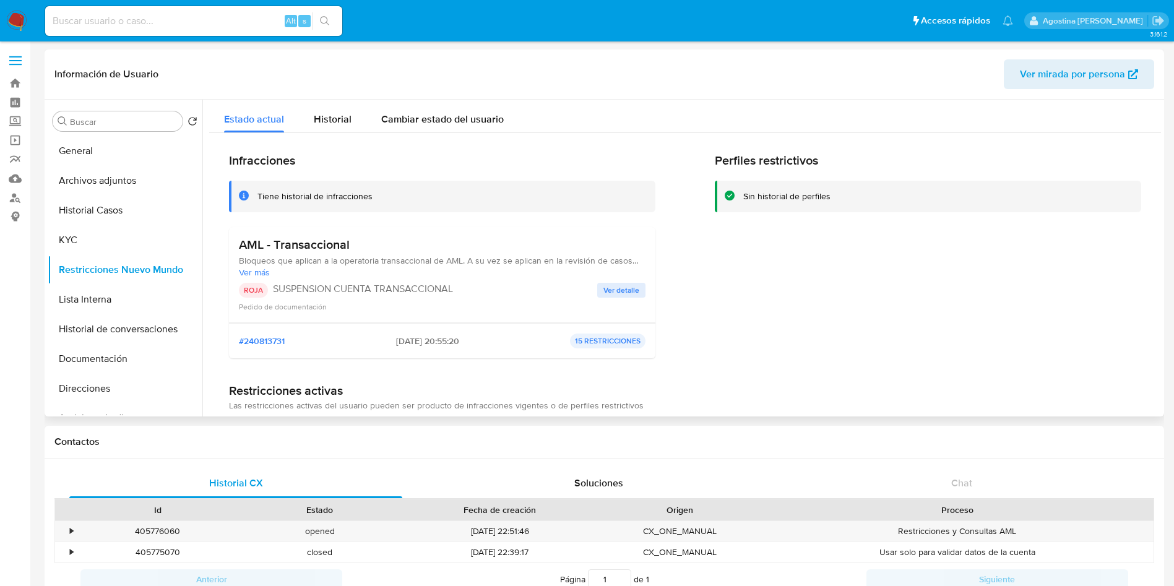
click at [615, 287] on span "Ver detalle" at bounding box center [622, 290] width 36 height 12
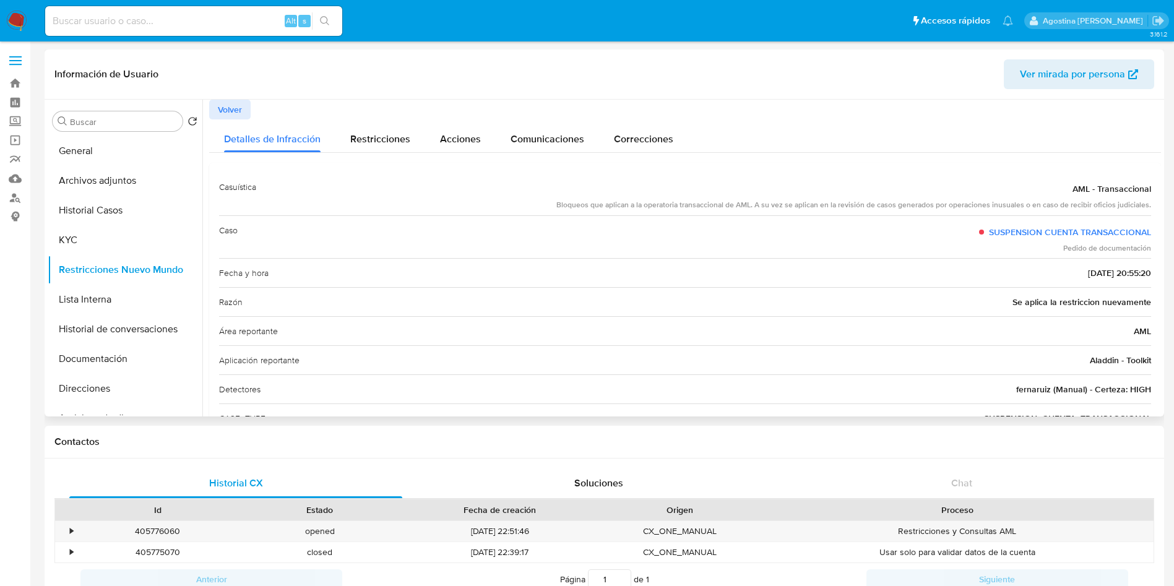
scroll to position [71, 0]
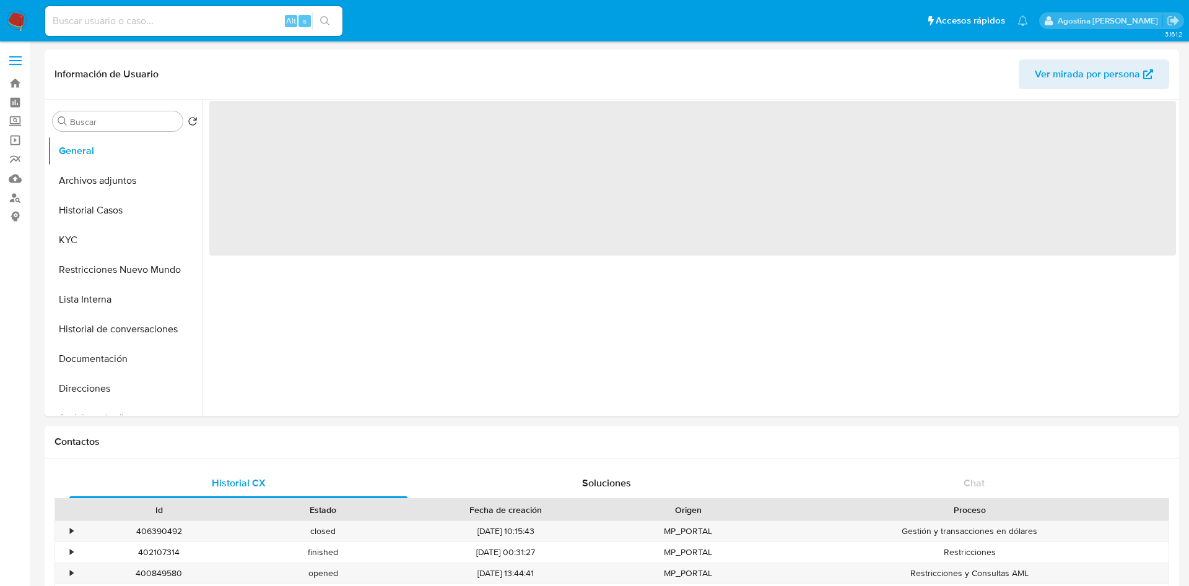
select select "10"
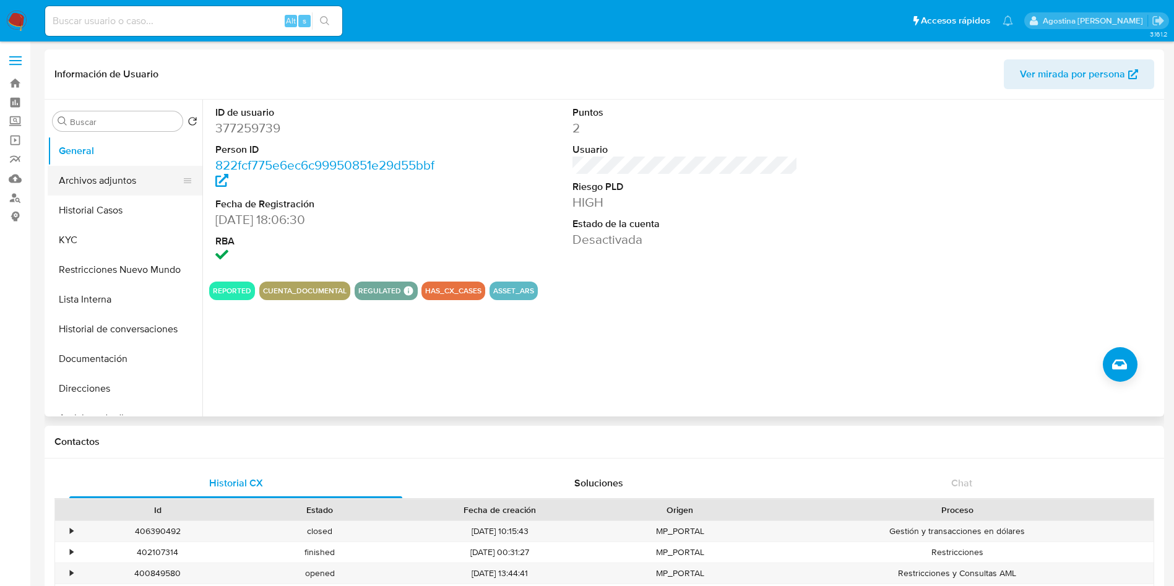
click at [91, 189] on button "Archivos adjuntos" at bounding box center [120, 181] width 145 height 30
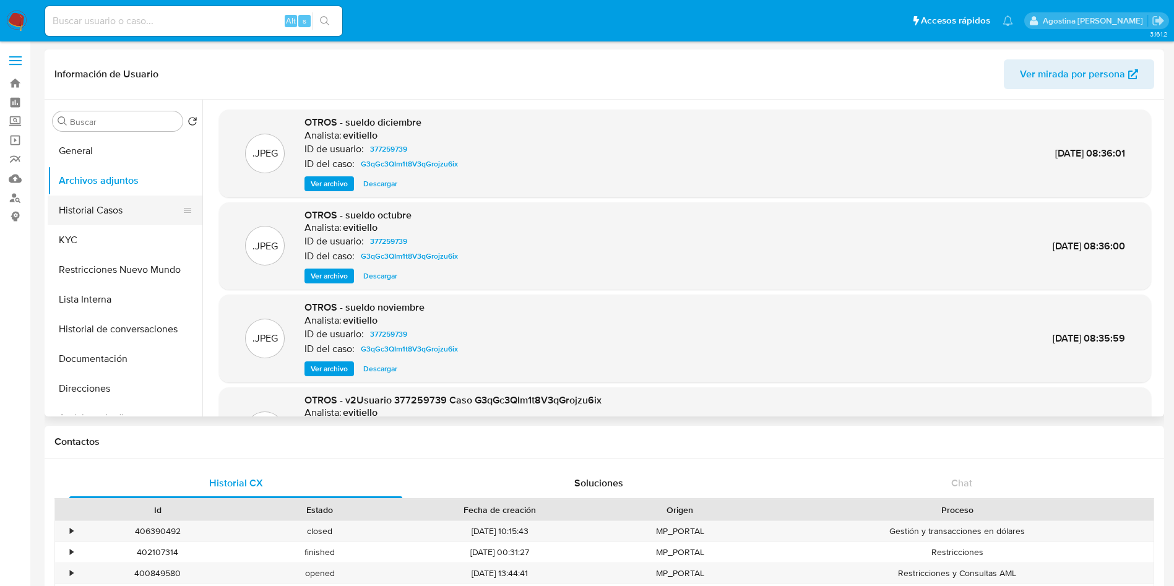
click at [131, 202] on button "Historial Casos" at bounding box center [120, 211] width 145 height 30
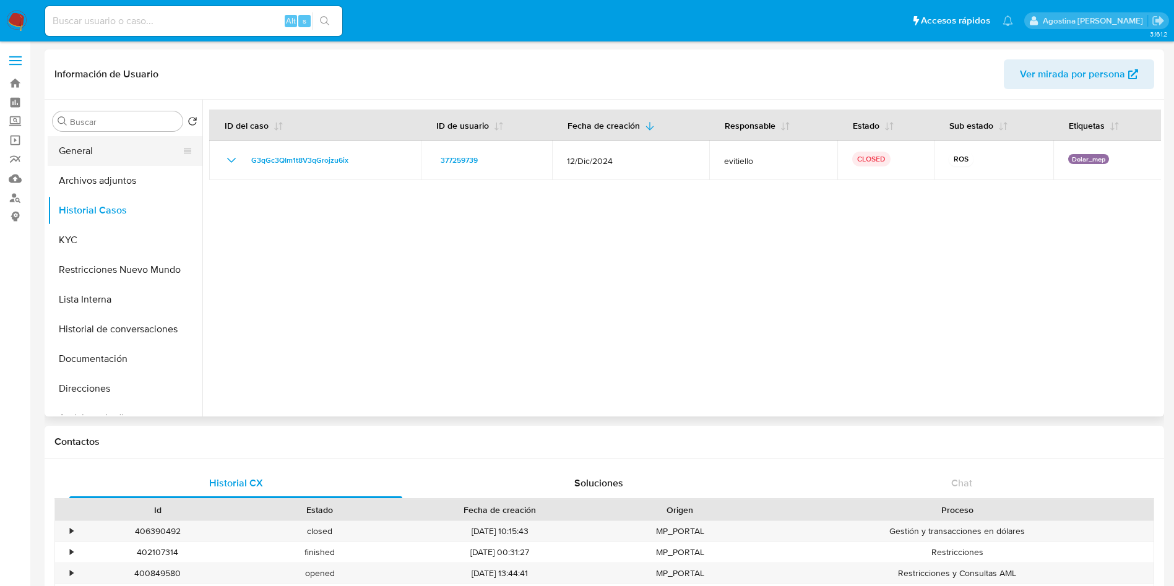
click at [154, 165] on button "General" at bounding box center [120, 151] width 145 height 30
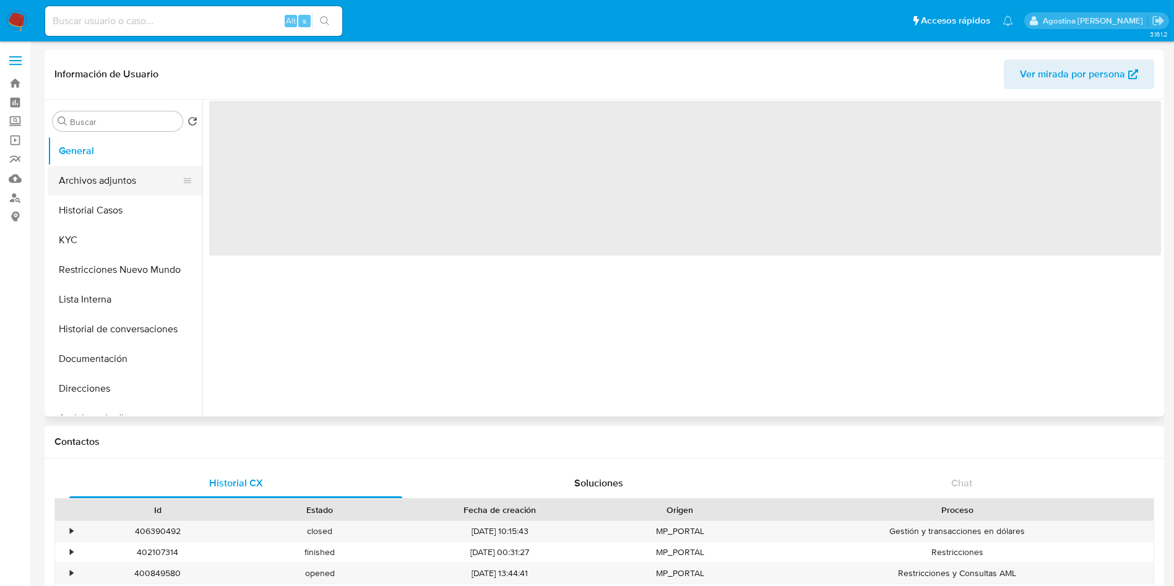
click at [138, 181] on button "Archivos adjuntos" at bounding box center [120, 181] width 145 height 30
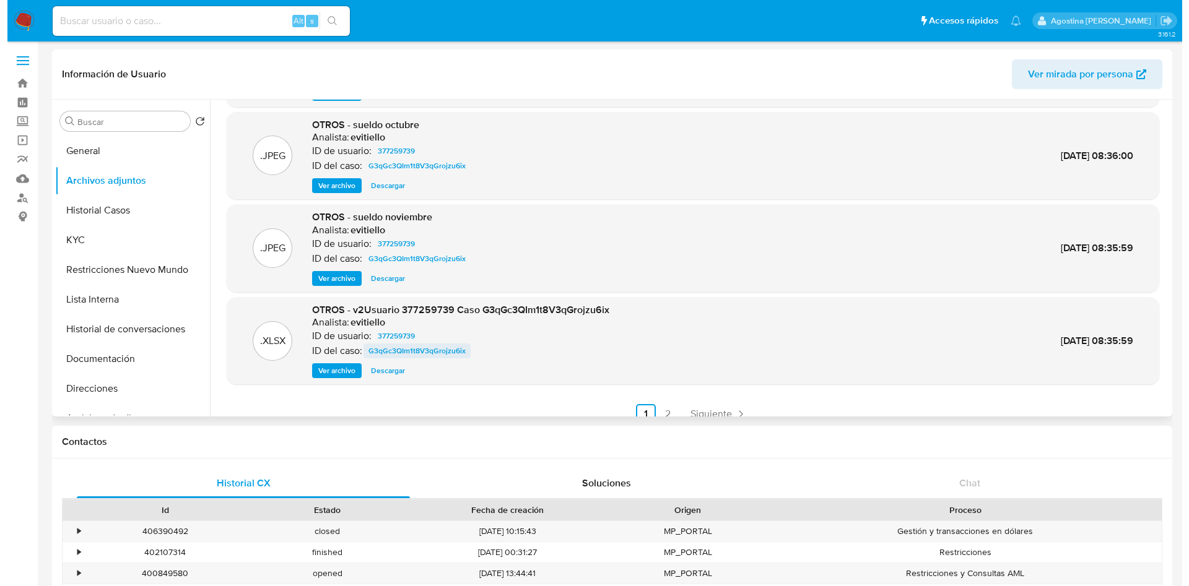
scroll to position [93, 0]
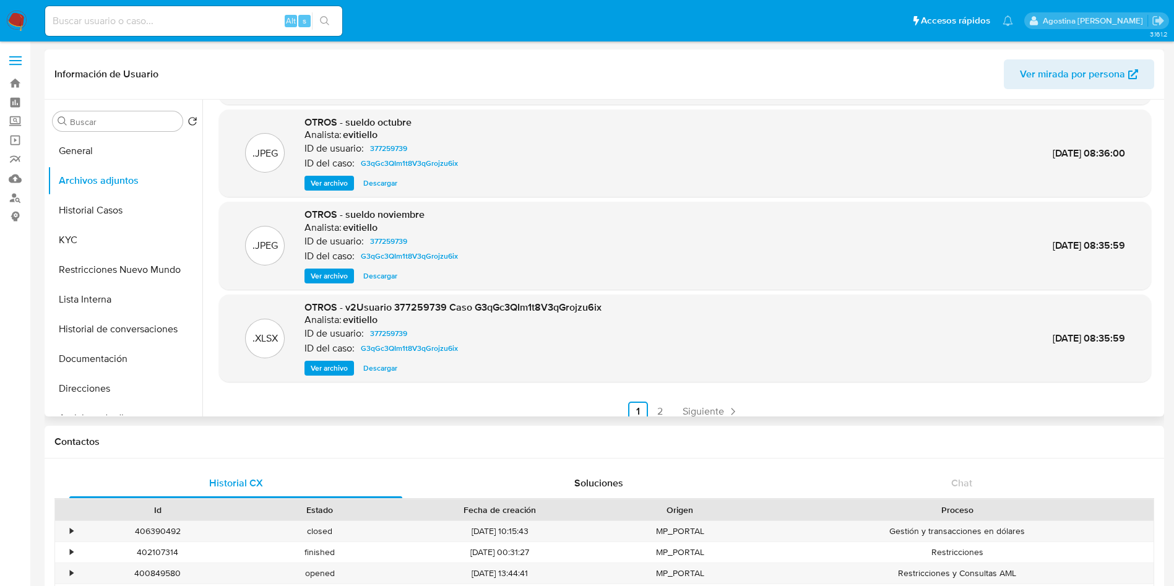
click at [348, 367] on span "Ver archivo" at bounding box center [329, 368] width 37 height 12
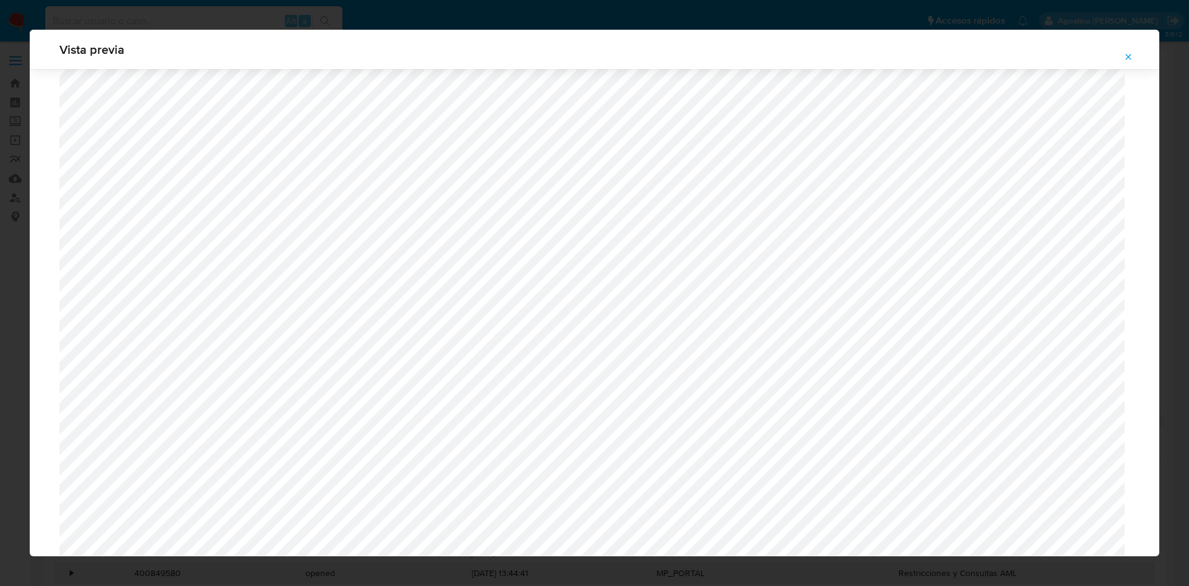
scroll to position [811, 0]
click at [16, 163] on div "Vista previa" at bounding box center [594, 293] width 1189 height 586
click at [0, 266] on div "Vista previa" at bounding box center [594, 293] width 1189 height 586
click at [1132, 53] on icon "Attachment preview" at bounding box center [1128, 57] width 10 height 10
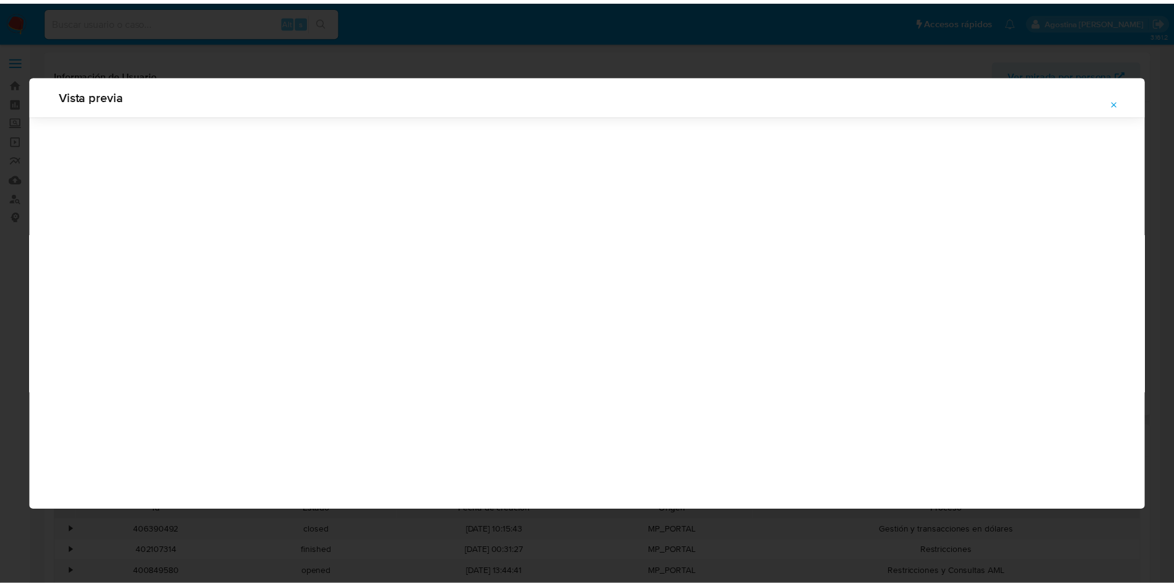
scroll to position [0, 0]
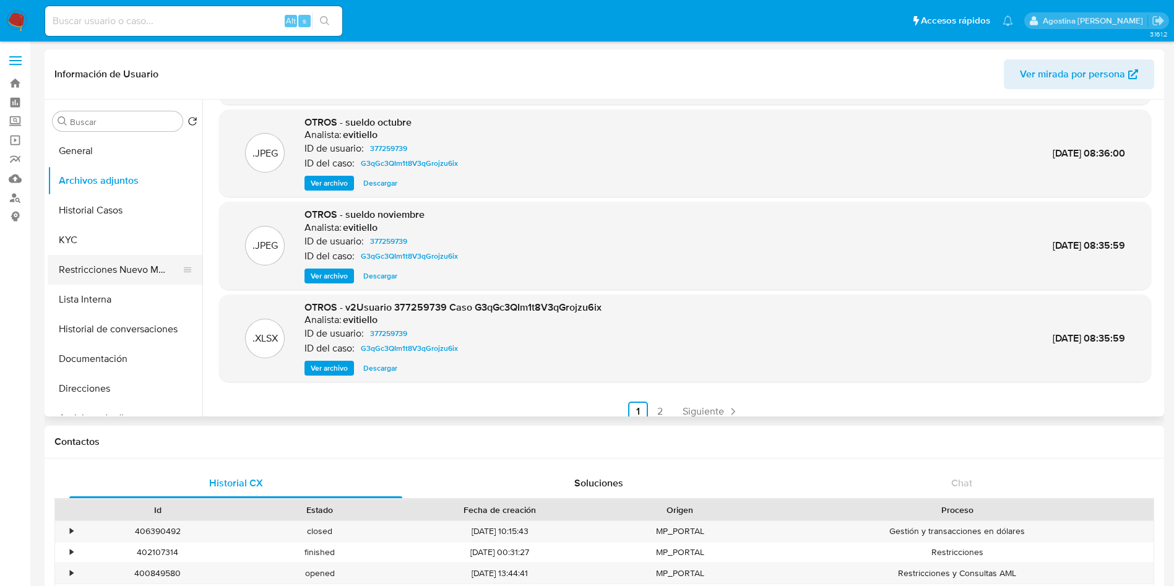
click at [150, 266] on button "Restricciones Nuevo Mundo" at bounding box center [120, 270] width 145 height 30
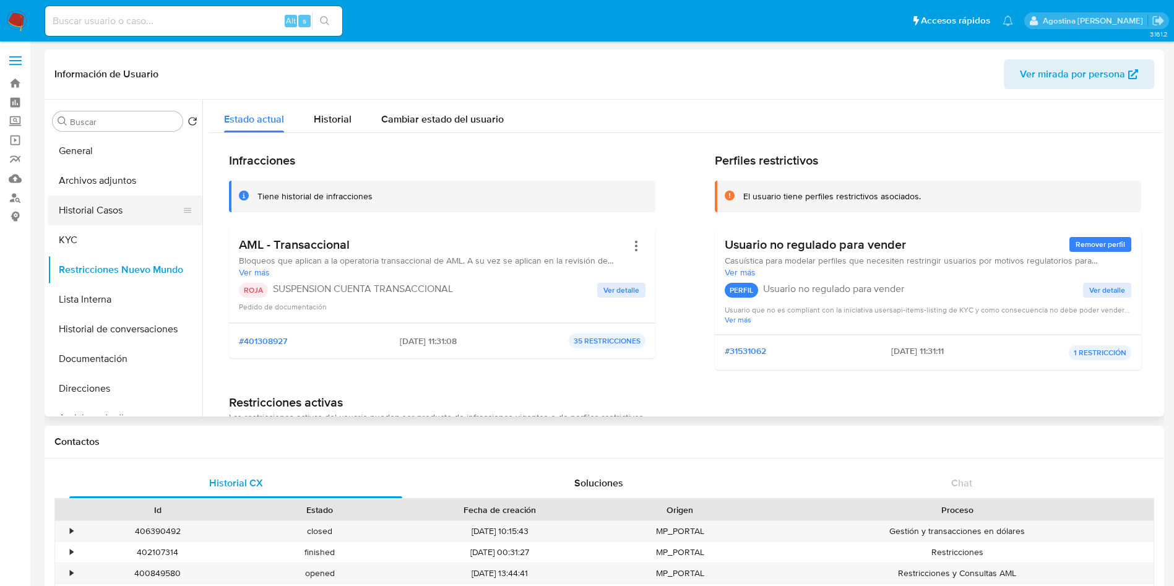
click at [137, 215] on button "Historial Casos" at bounding box center [120, 211] width 145 height 30
